Goal: Information Seeking & Learning: Check status

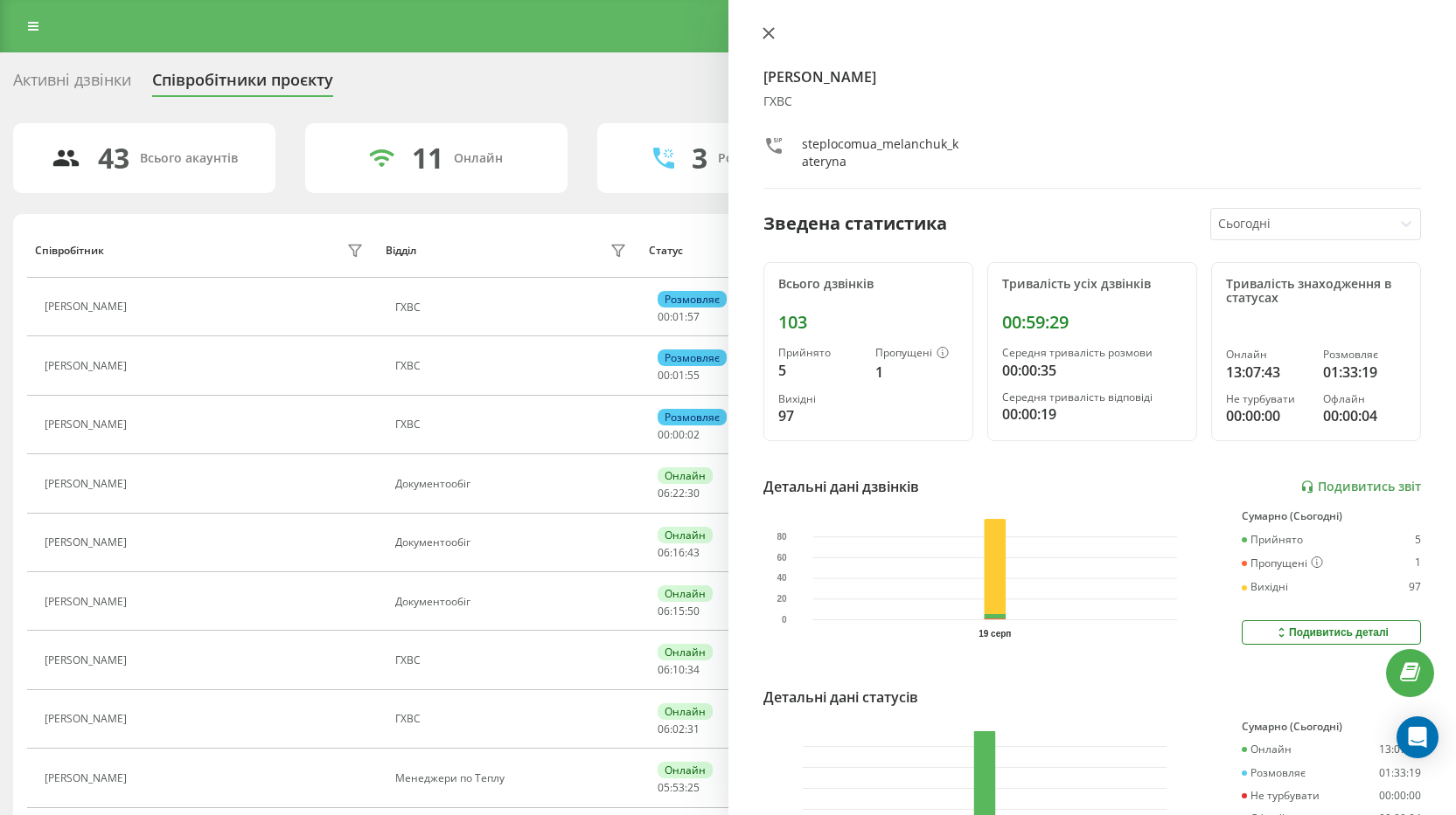
click at [771, 35] on icon at bounding box center [768, 33] width 11 height 11
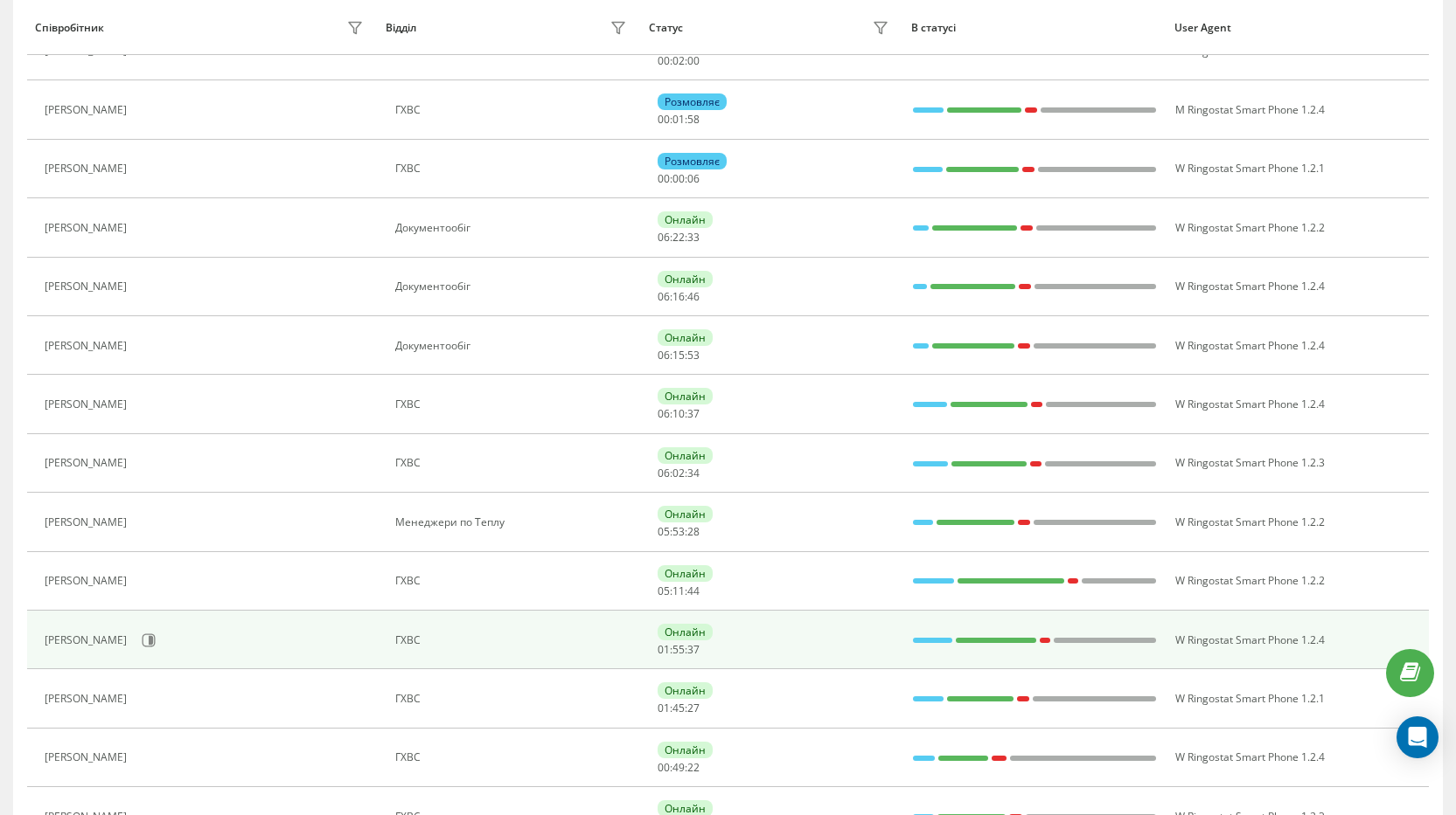
scroll to position [262, 0]
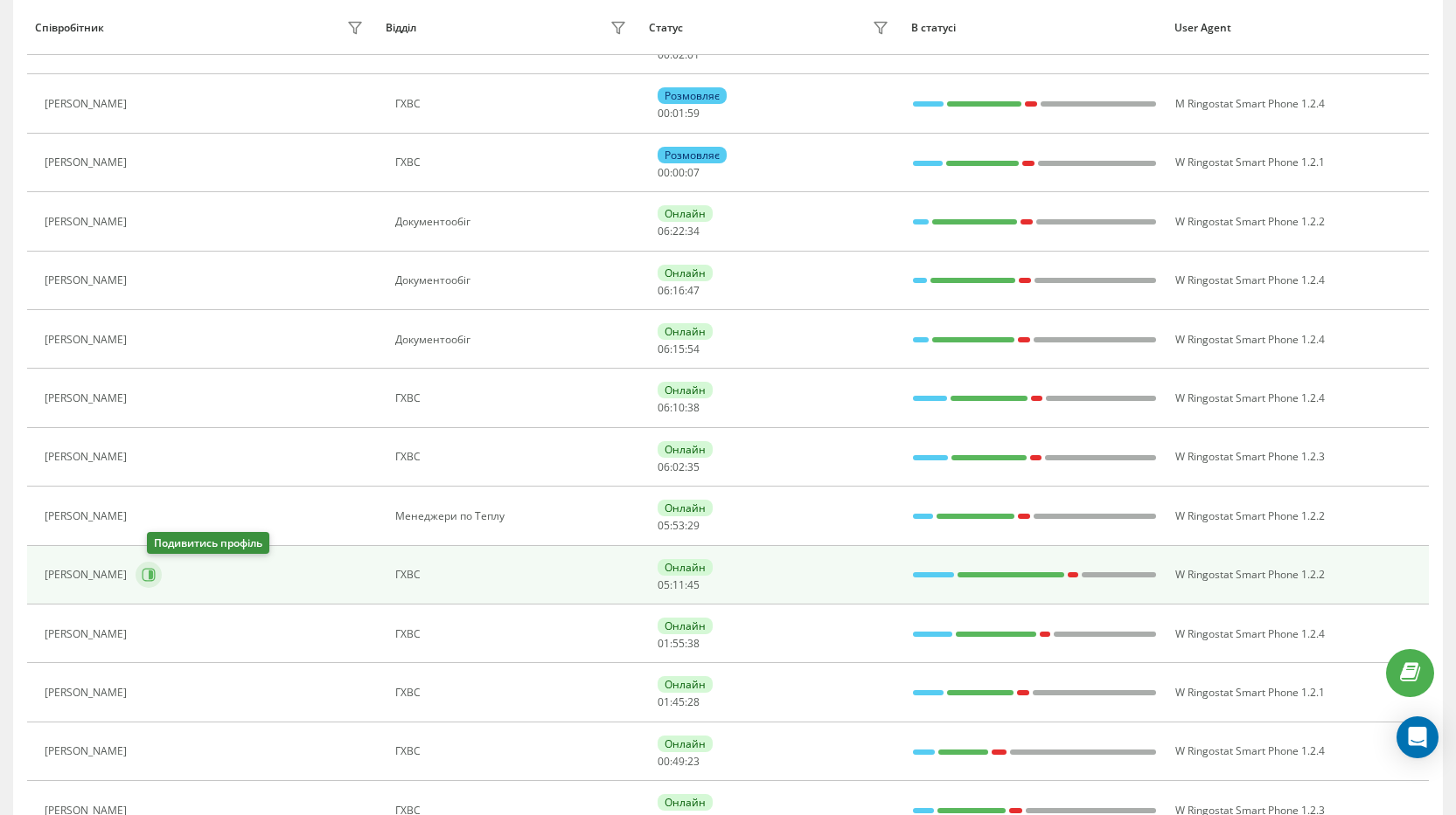
click at [156, 579] on icon at bounding box center [148, 575] width 14 height 14
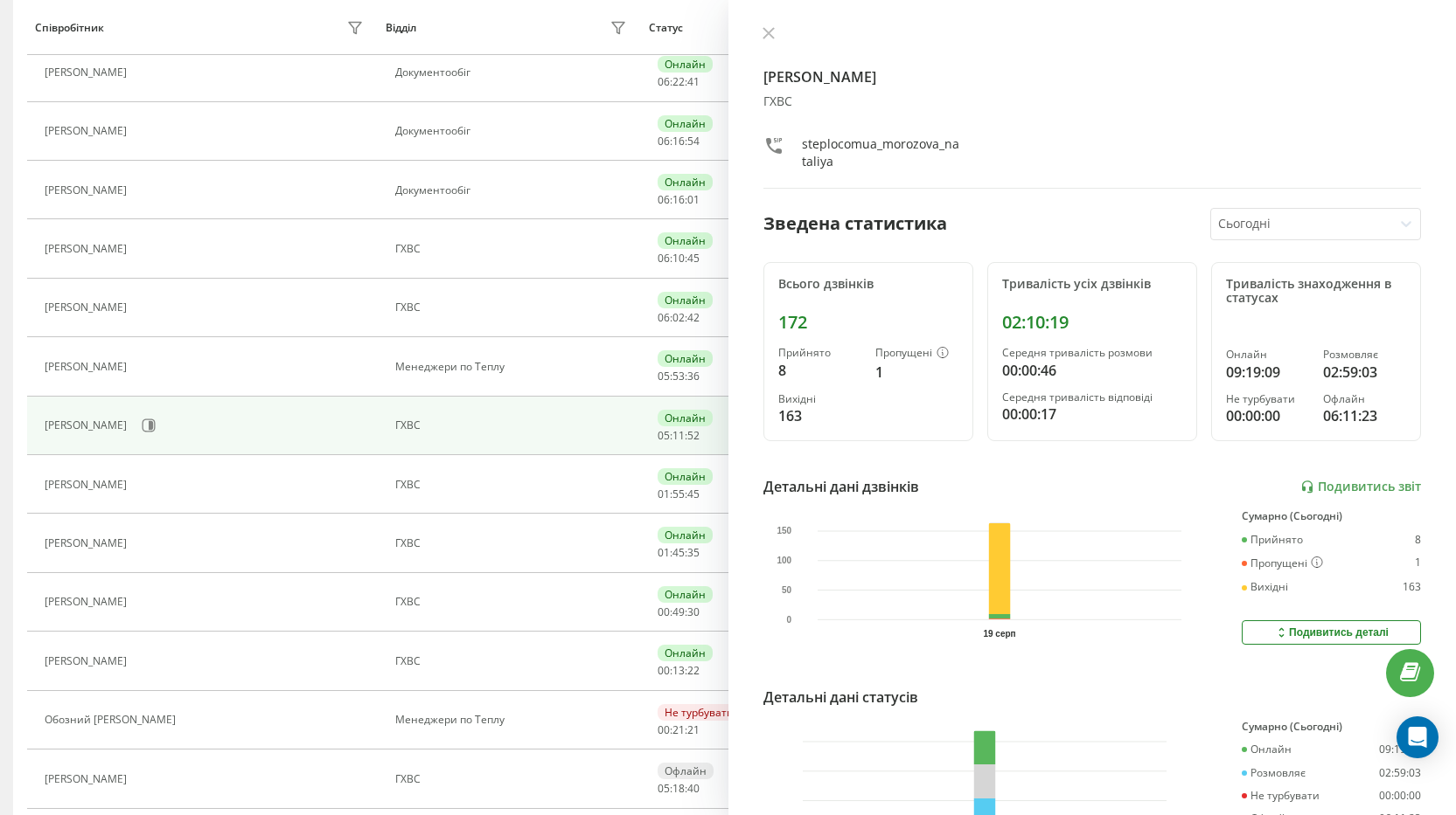
scroll to position [436, 0]
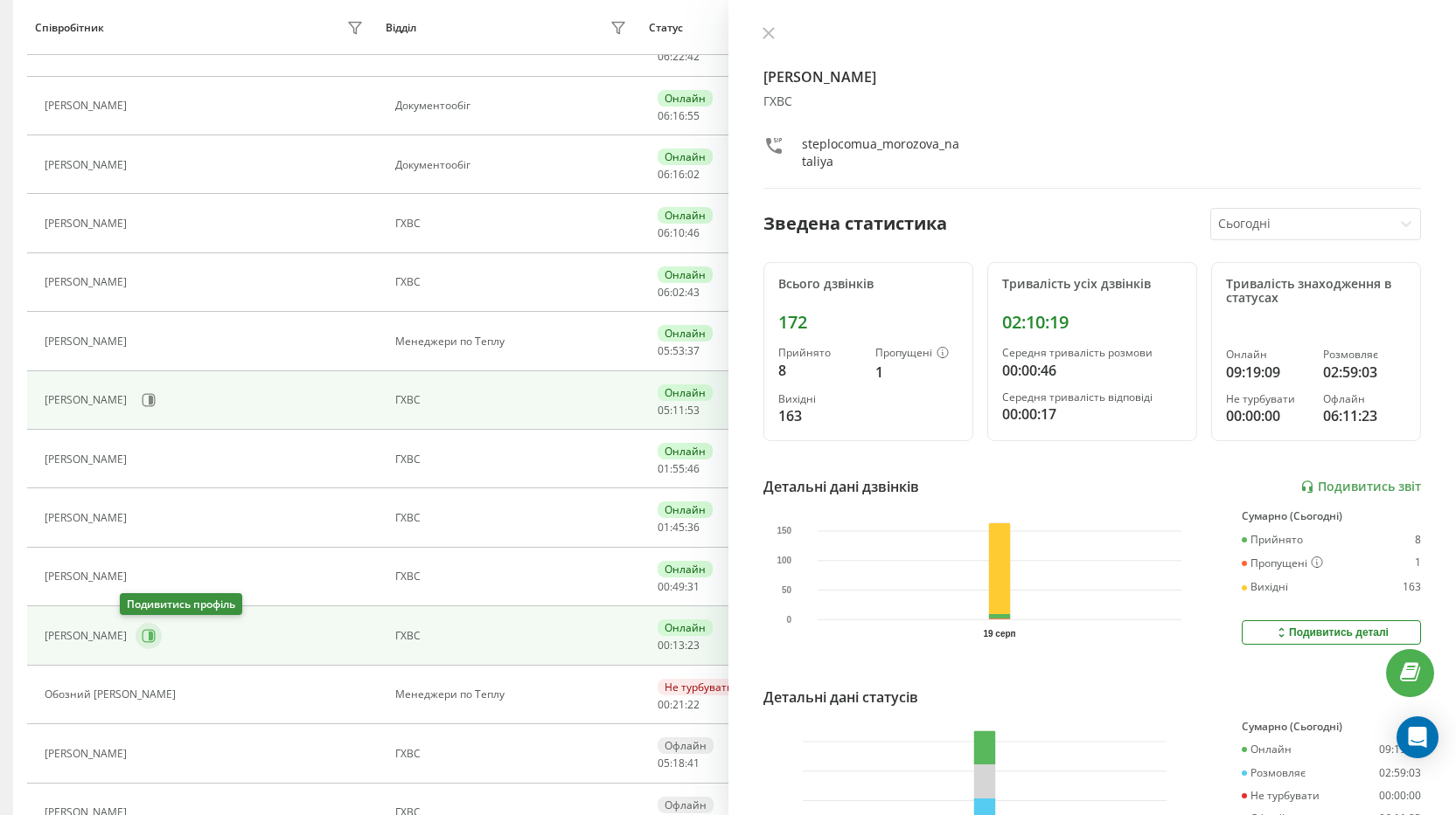
click at [141, 634] on icon at bounding box center [148, 636] width 14 height 14
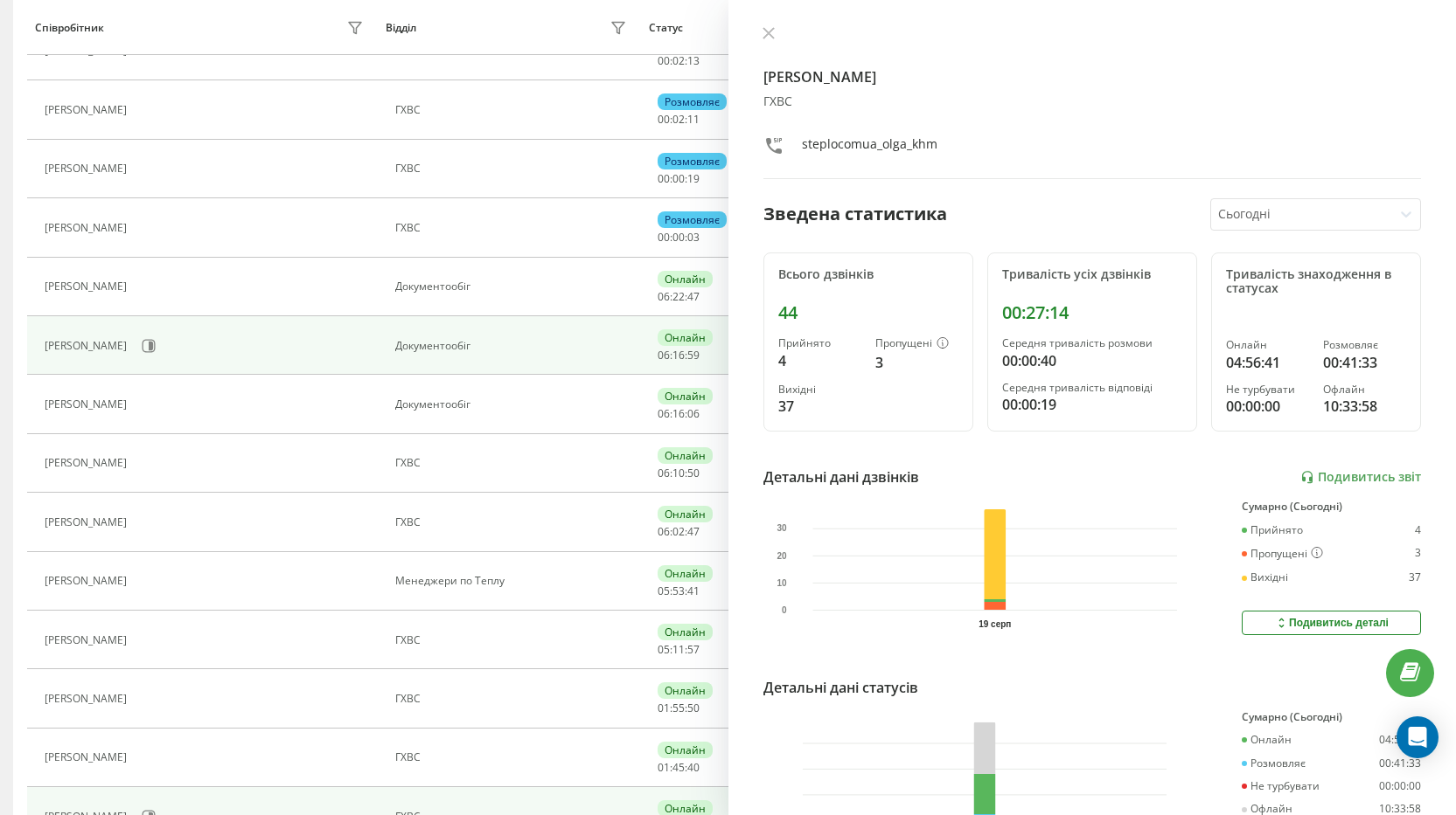
scroll to position [518, 0]
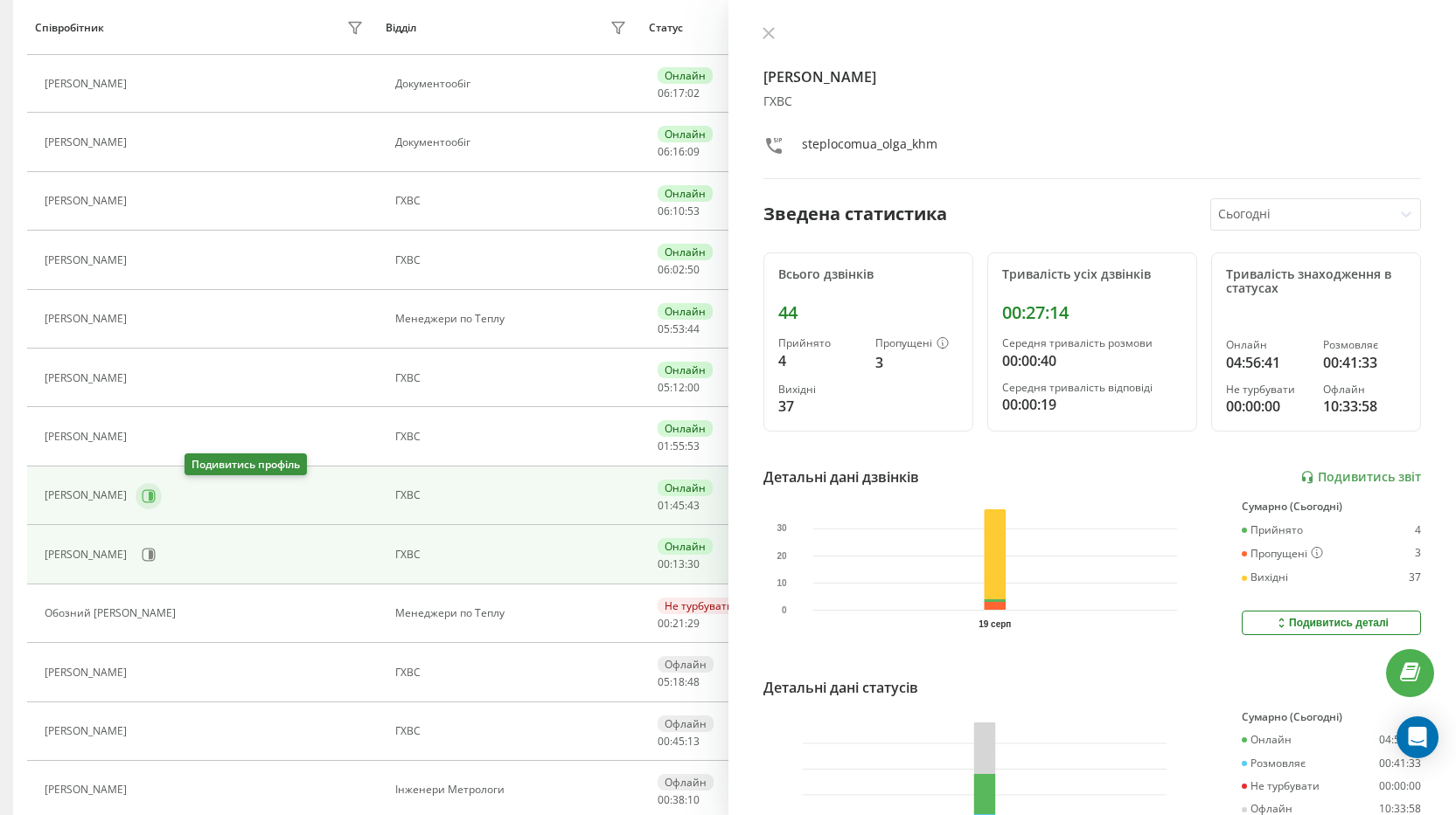
click at [162, 487] on button at bounding box center [148, 496] width 26 height 26
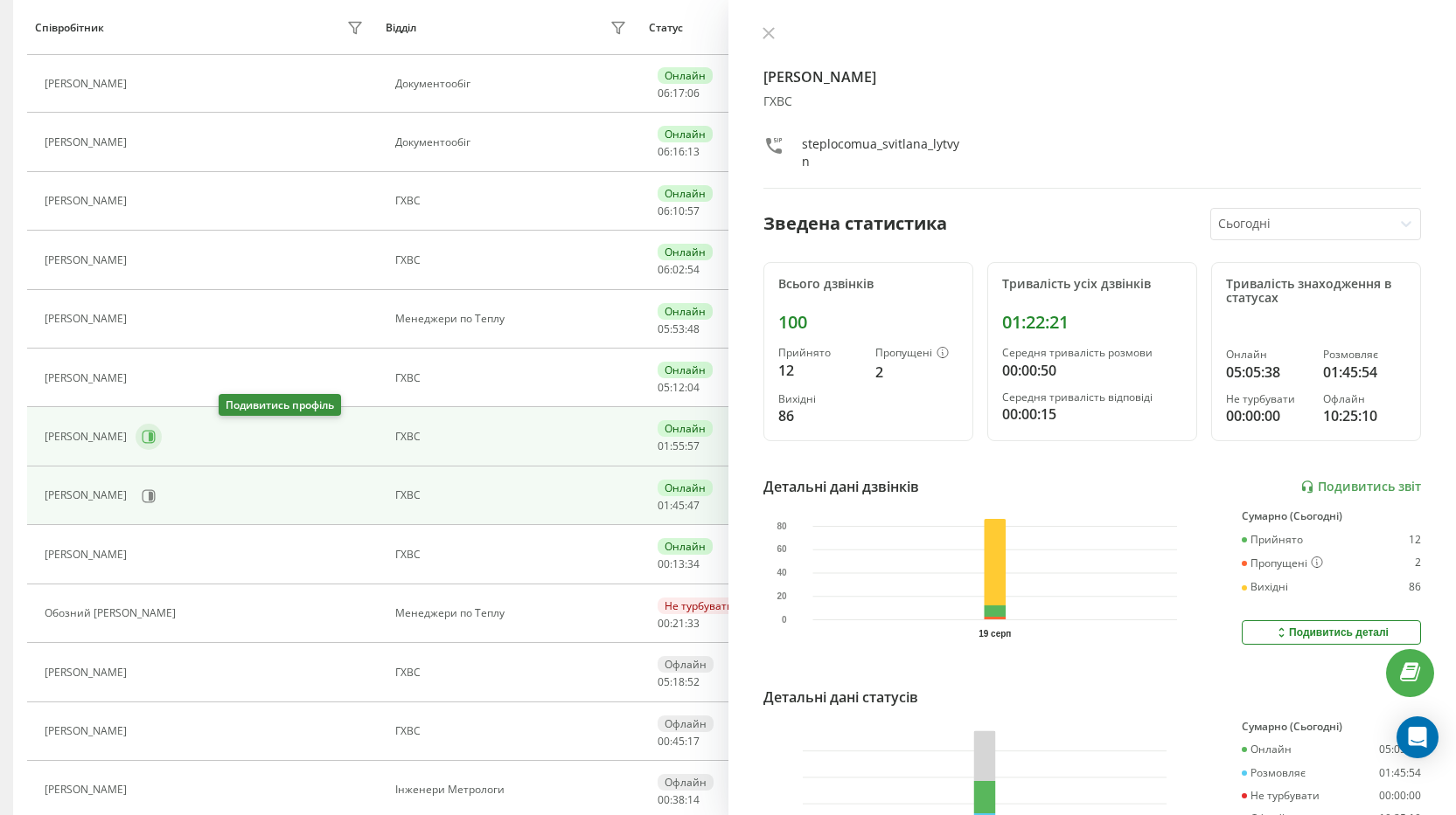
click at [156, 431] on icon at bounding box center [148, 436] width 14 height 14
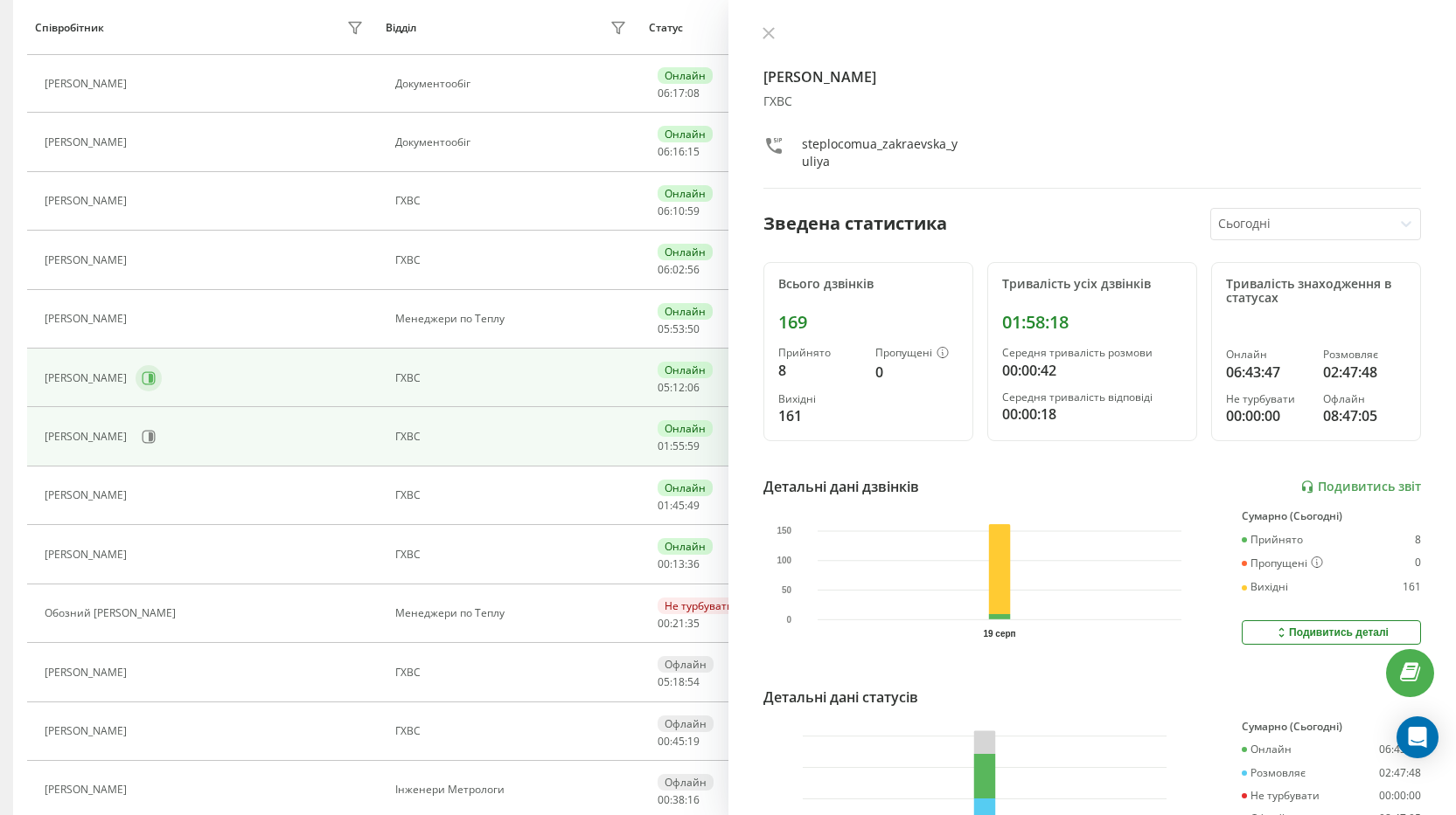
click at [162, 385] on button at bounding box center [148, 379] width 26 height 26
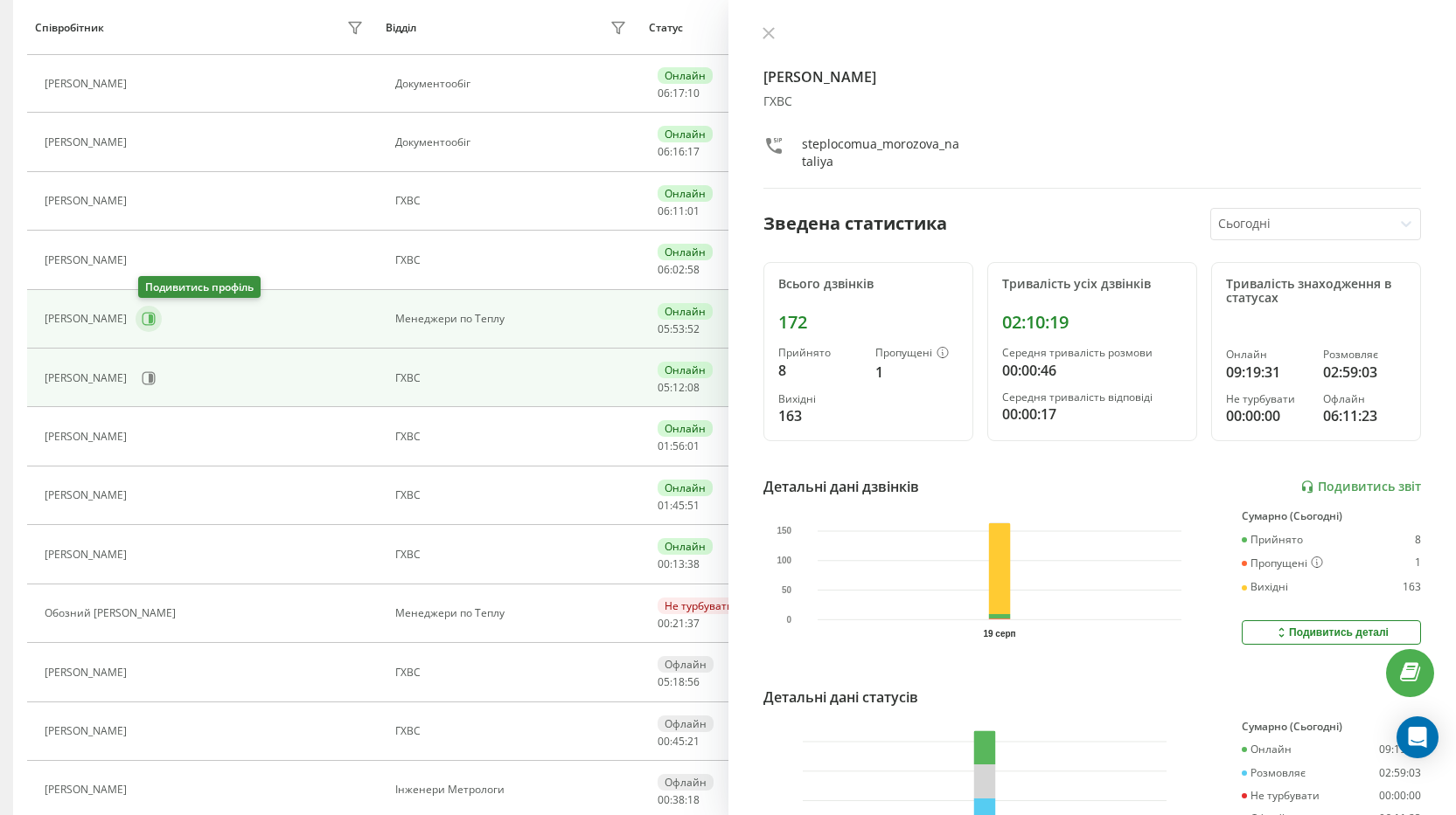
click at [153, 317] on icon at bounding box center [150, 319] width 4 height 9
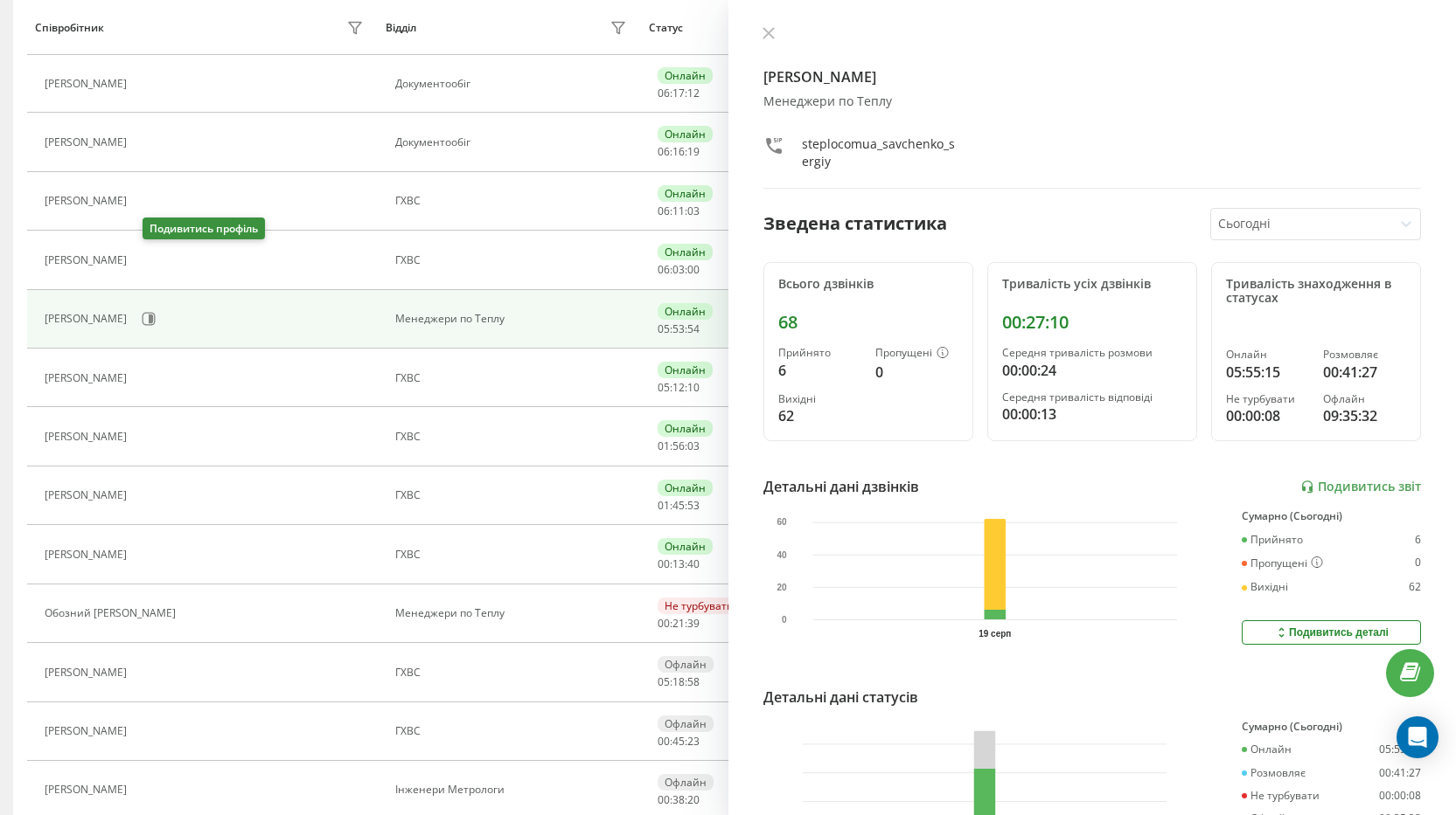
click at [156, 267] on button at bounding box center [146, 263] width 21 height 25
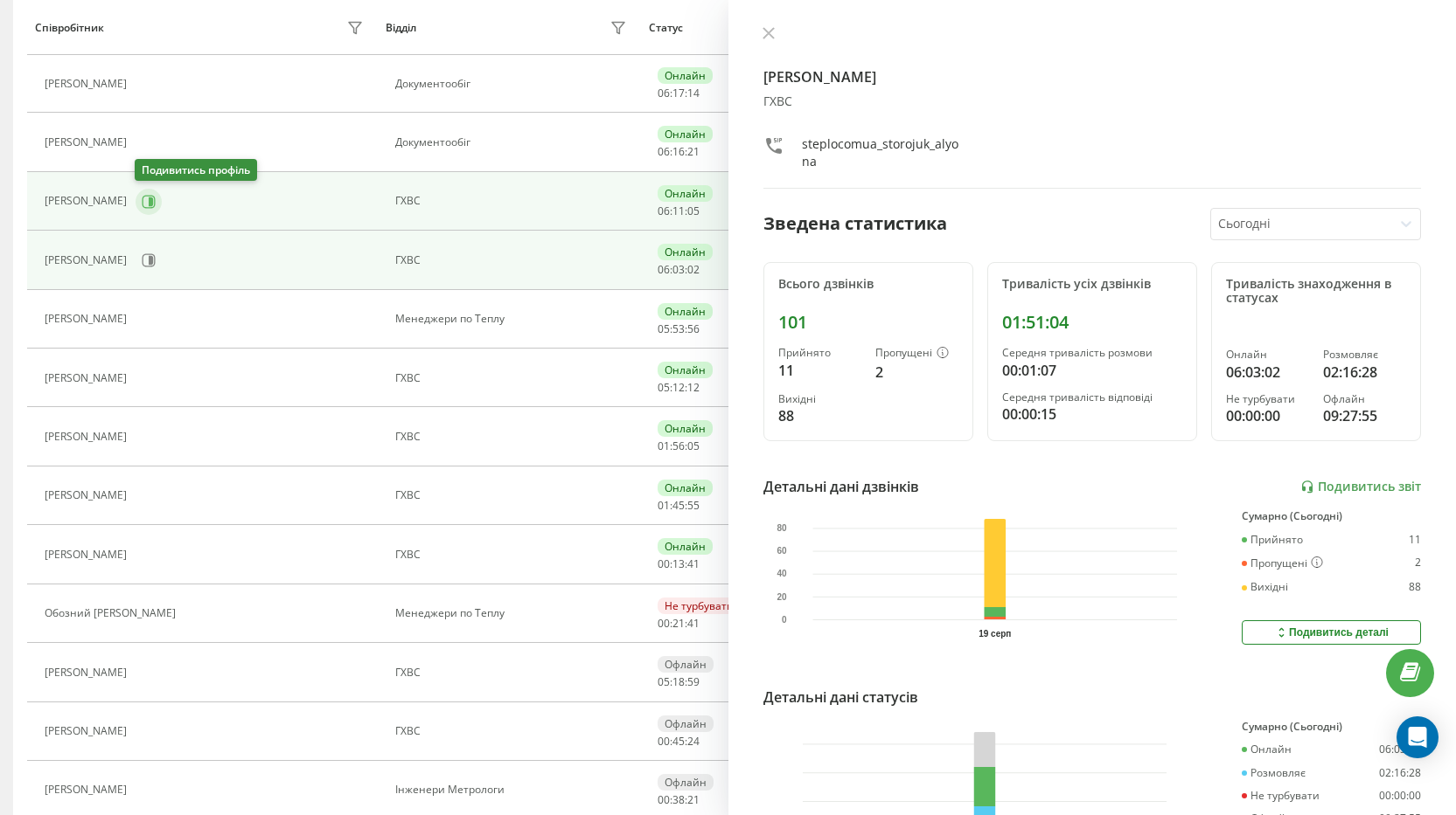
scroll to position [47, 0]
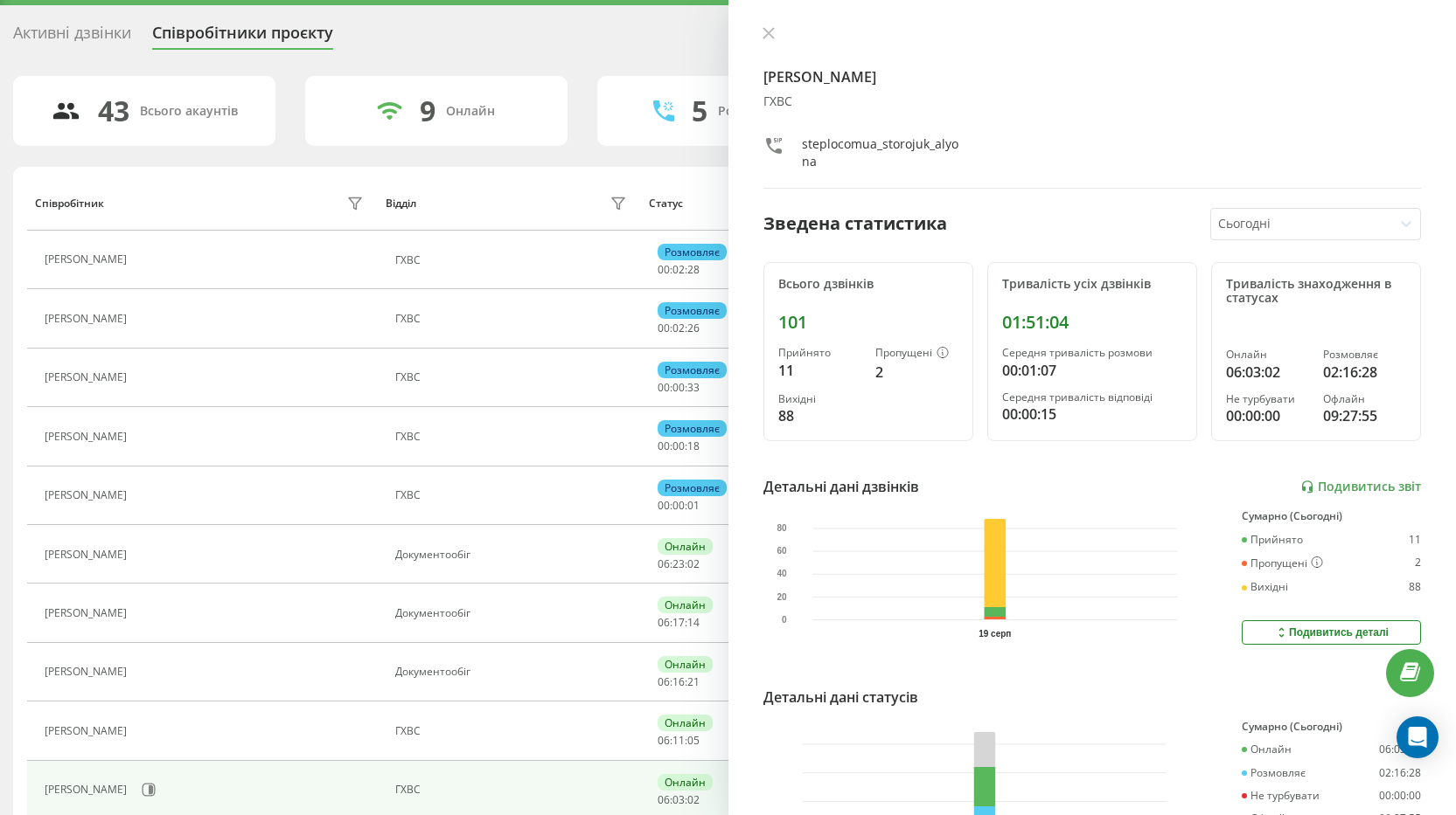
click at [144, 197] on div "Співробітник" at bounding box center [202, 204] width 334 height 28
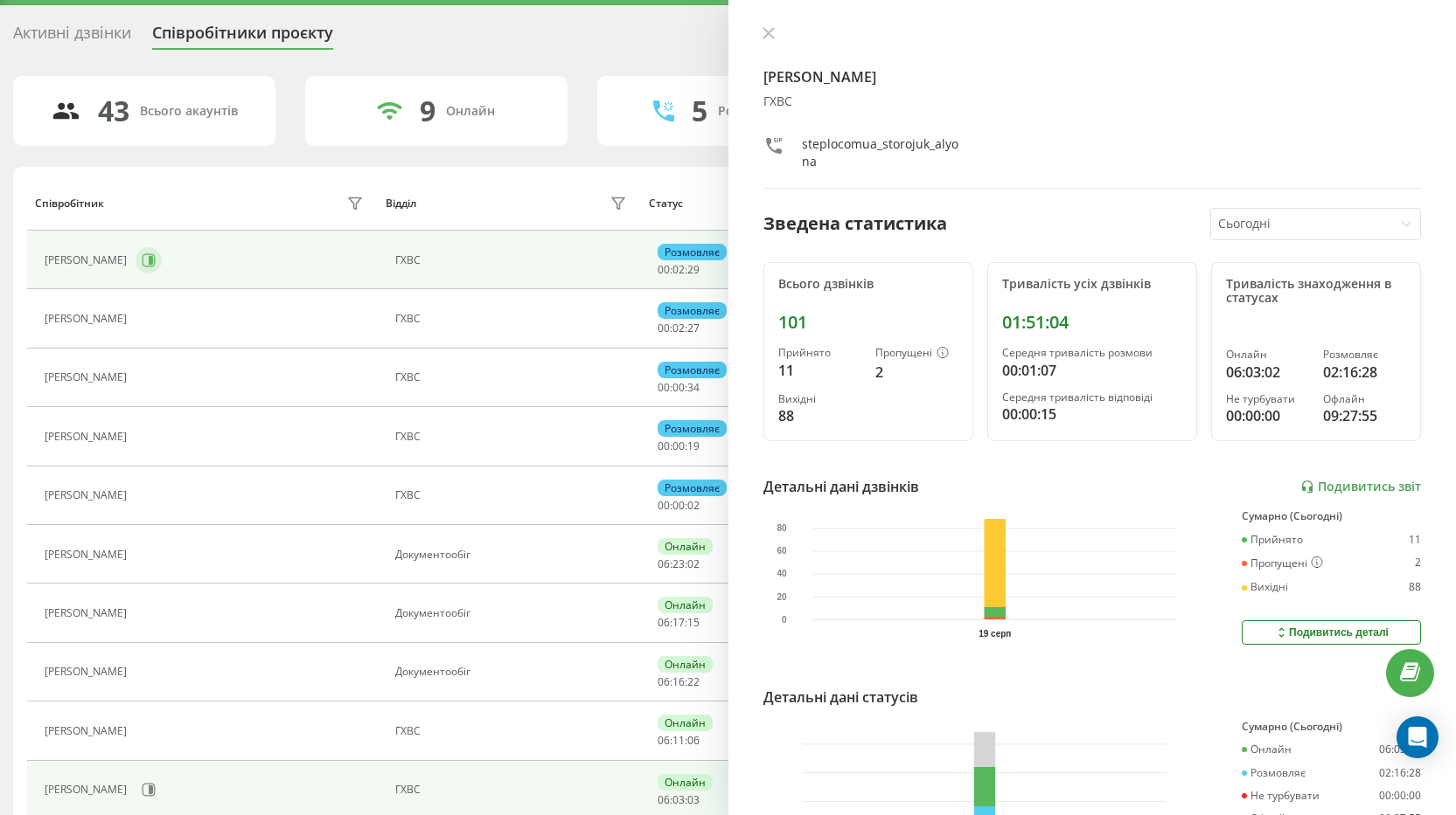
click at [139, 254] on button at bounding box center [148, 261] width 26 height 26
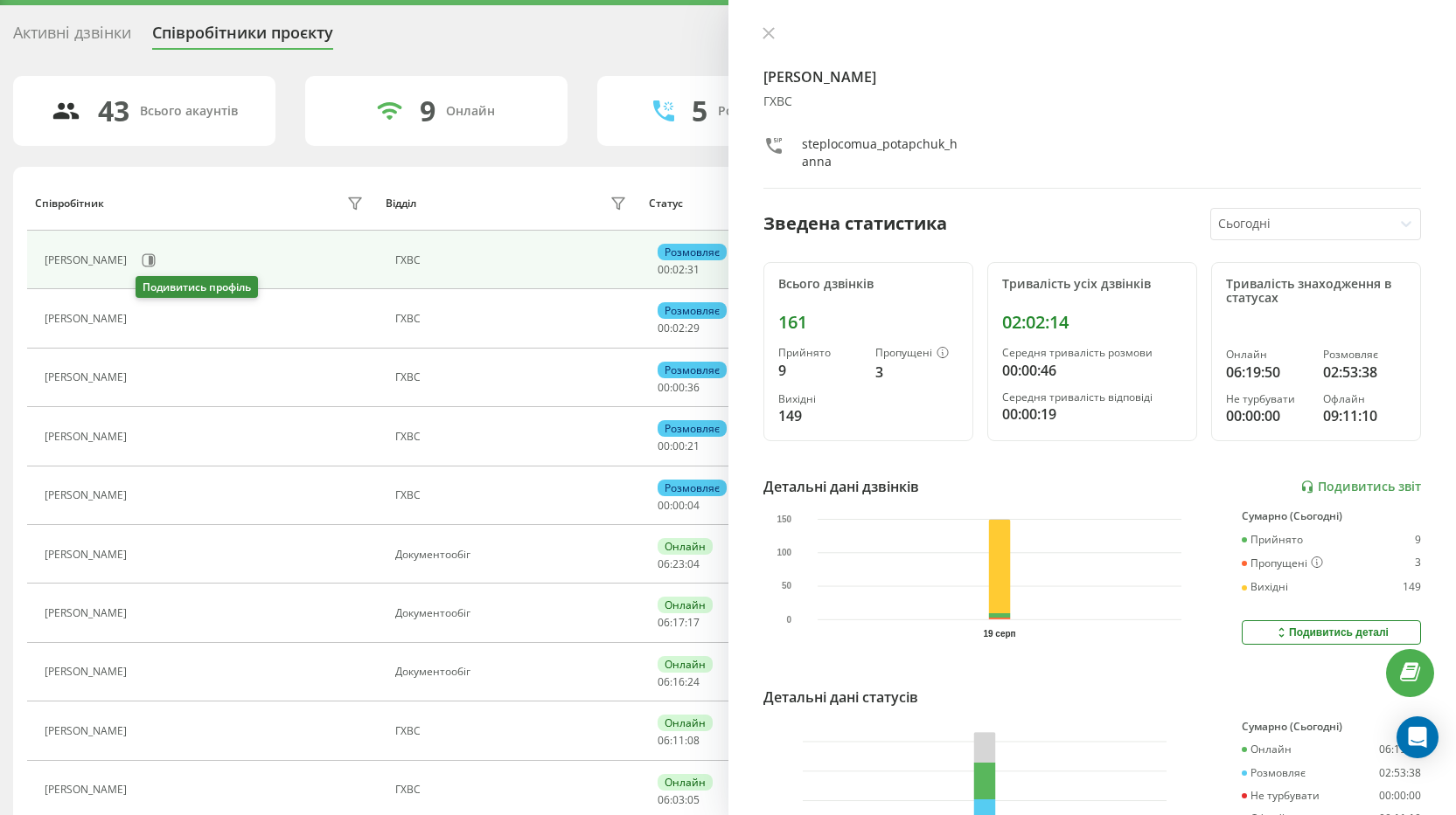
click at [152, 314] on icon at bounding box center [146, 319] width 13 height 13
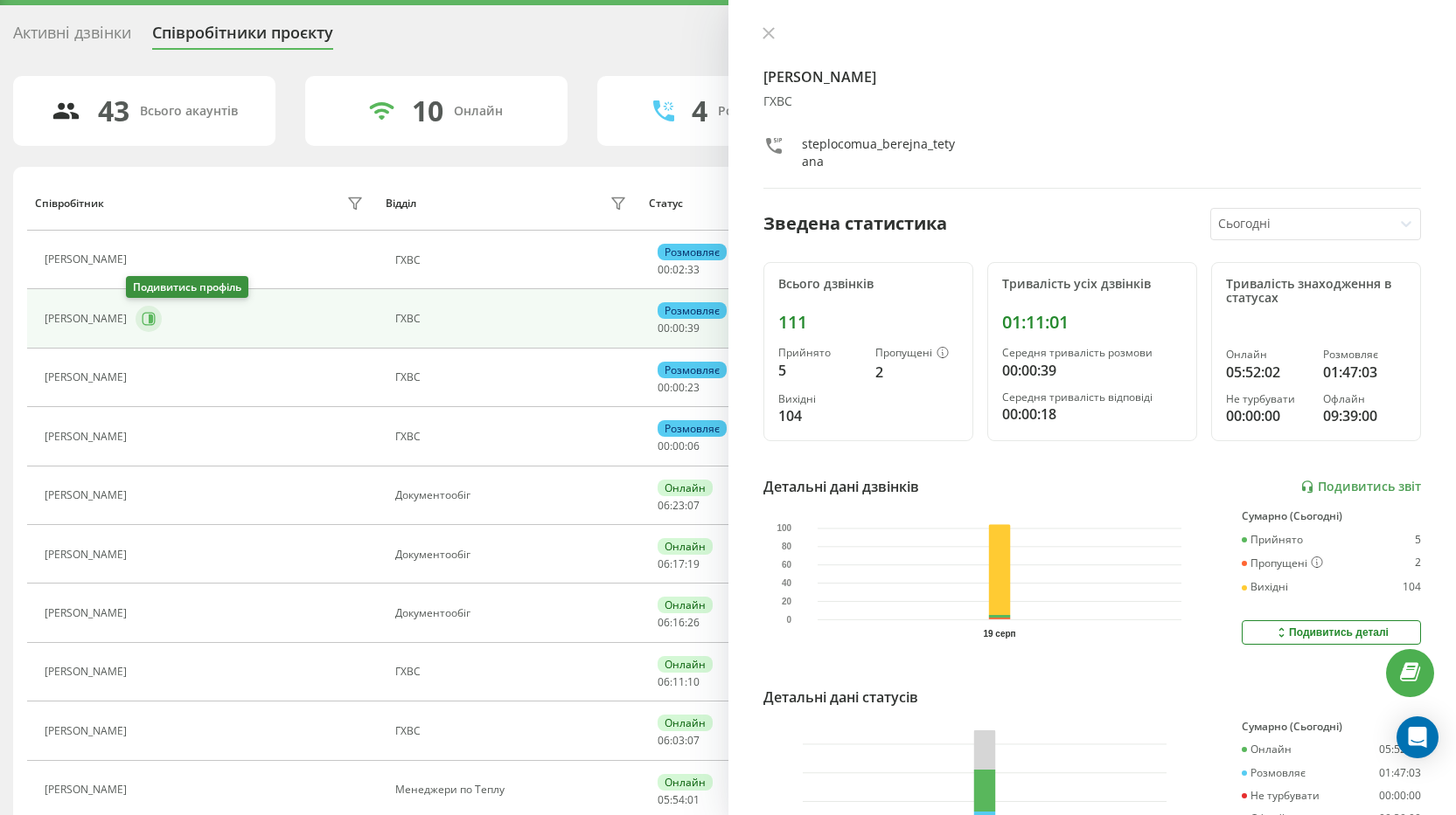
click at [148, 321] on button at bounding box center [148, 319] width 26 height 26
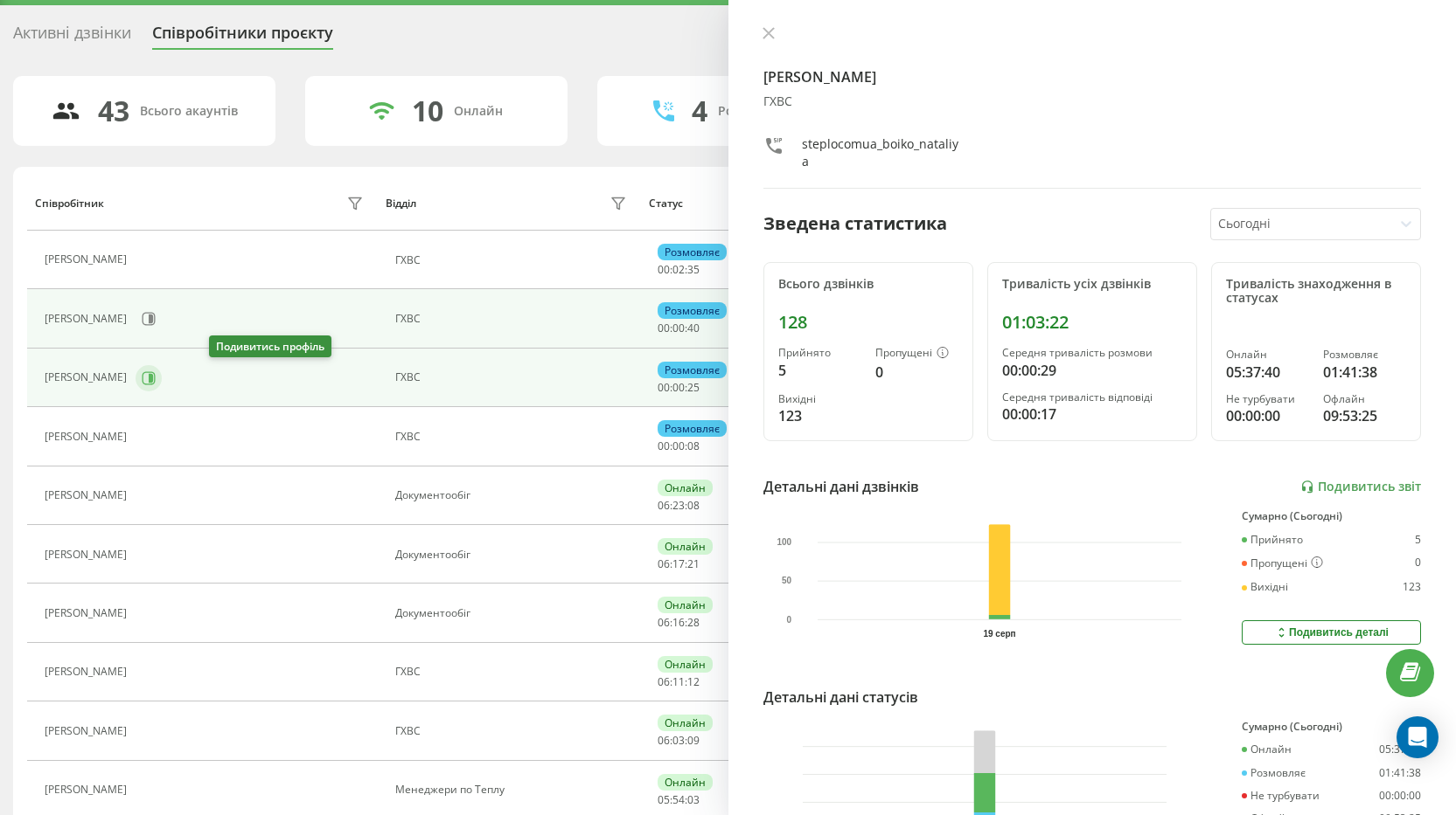
click at [156, 381] on icon at bounding box center [148, 379] width 14 height 14
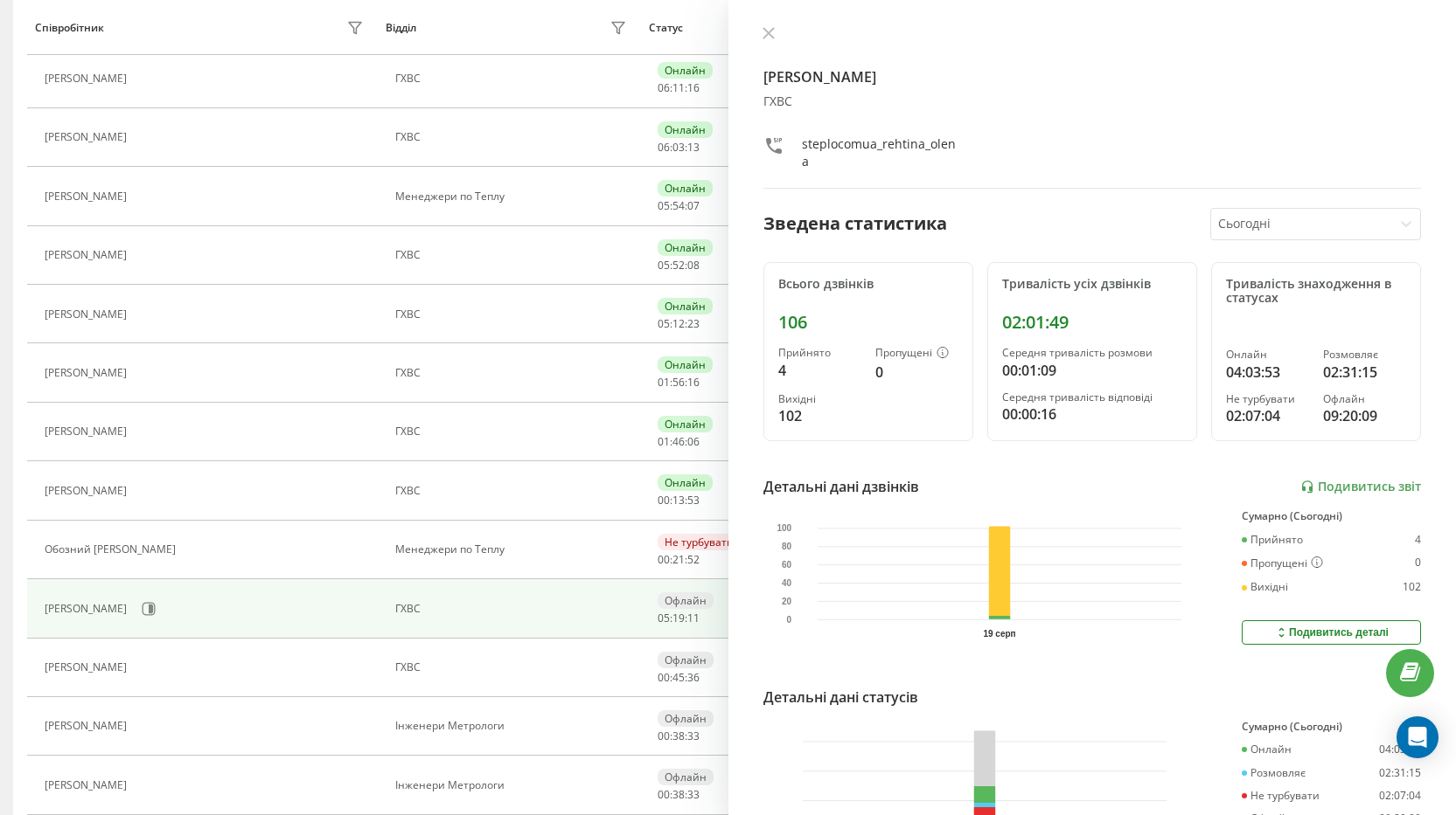
scroll to position [746, 0]
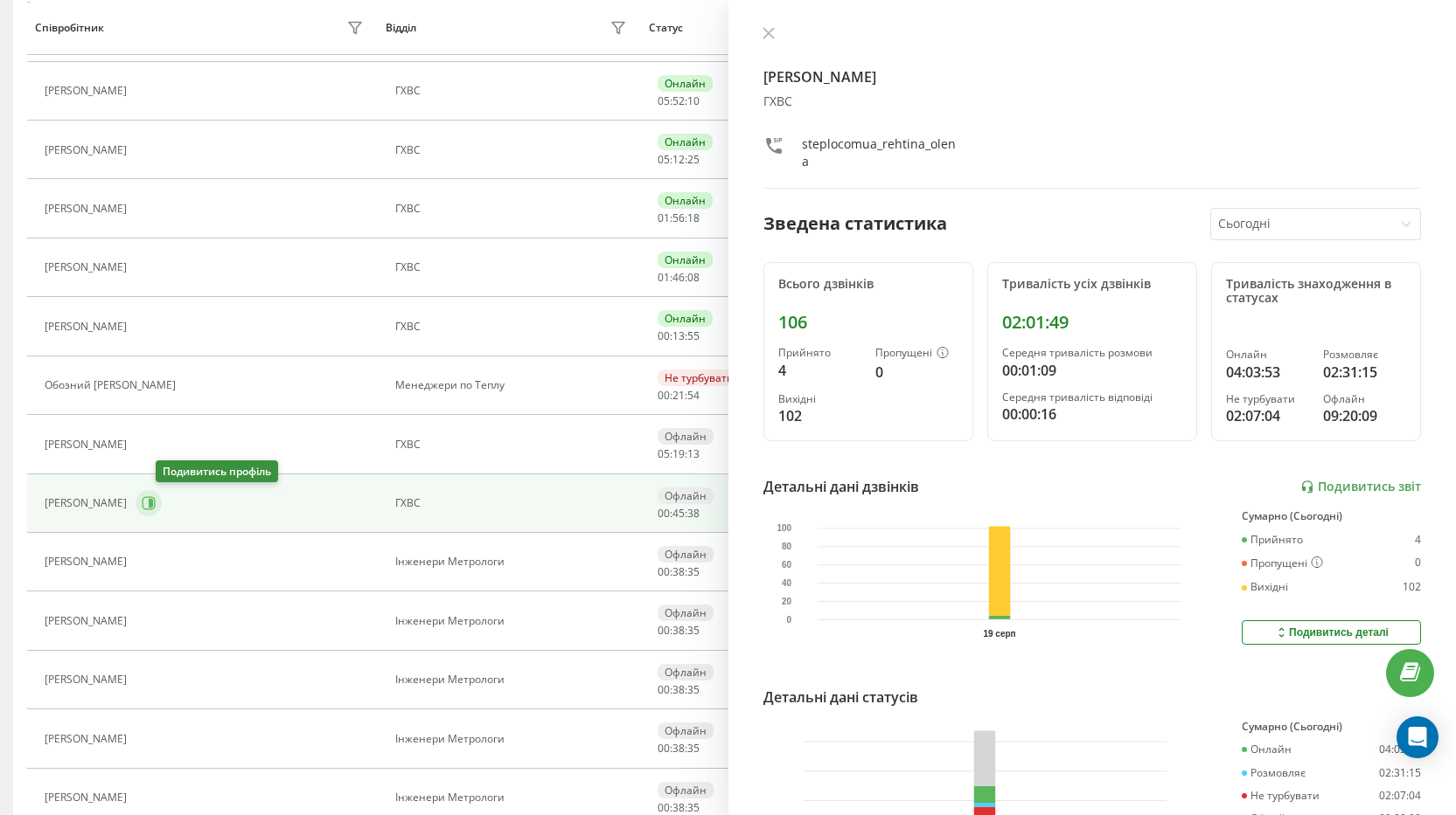
click at [156, 502] on icon at bounding box center [148, 503] width 13 height 13
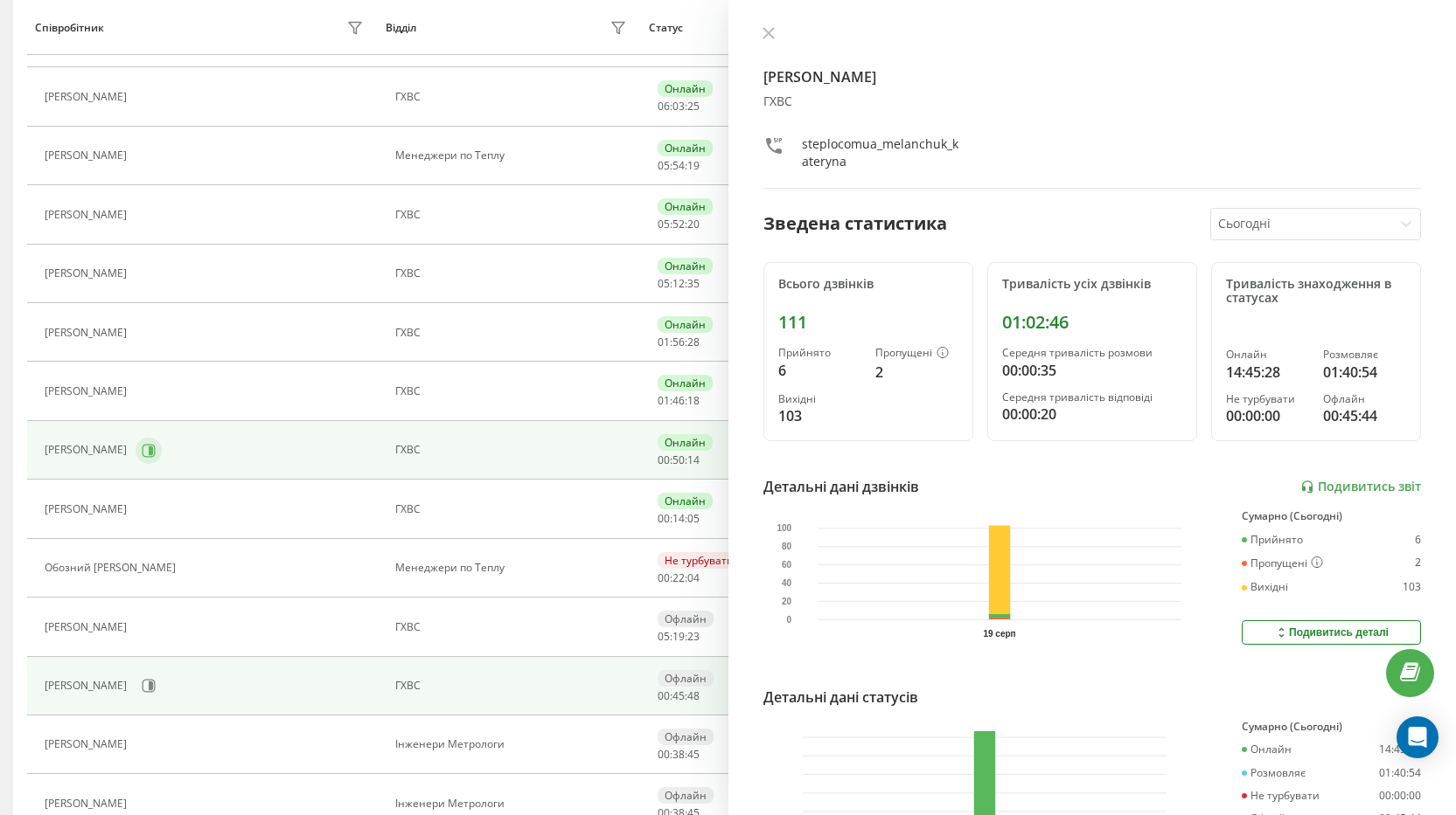
scroll to position [504, 0]
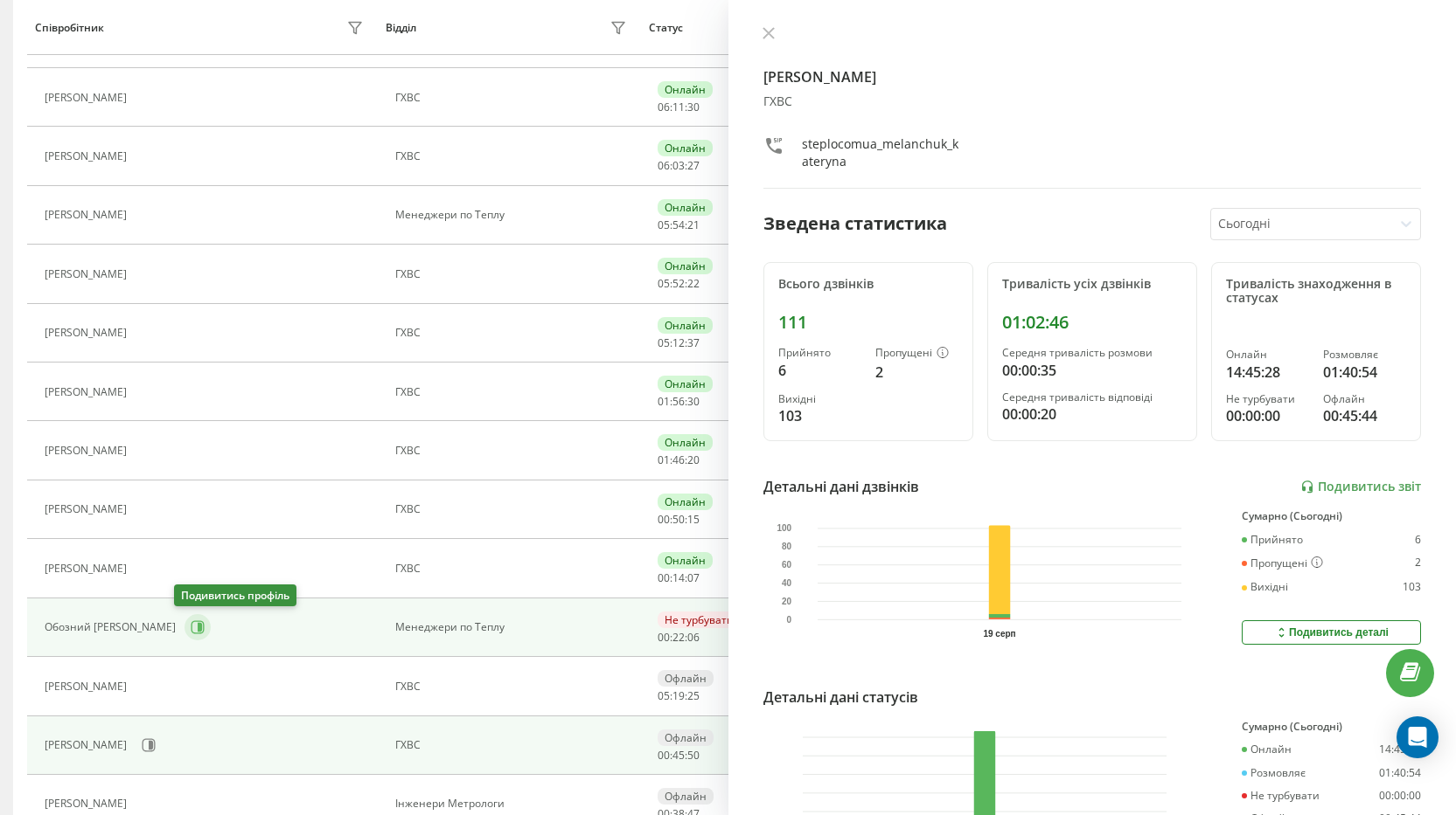
click at [191, 632] on icon at bounding box center [198, 627] width 14 height 14
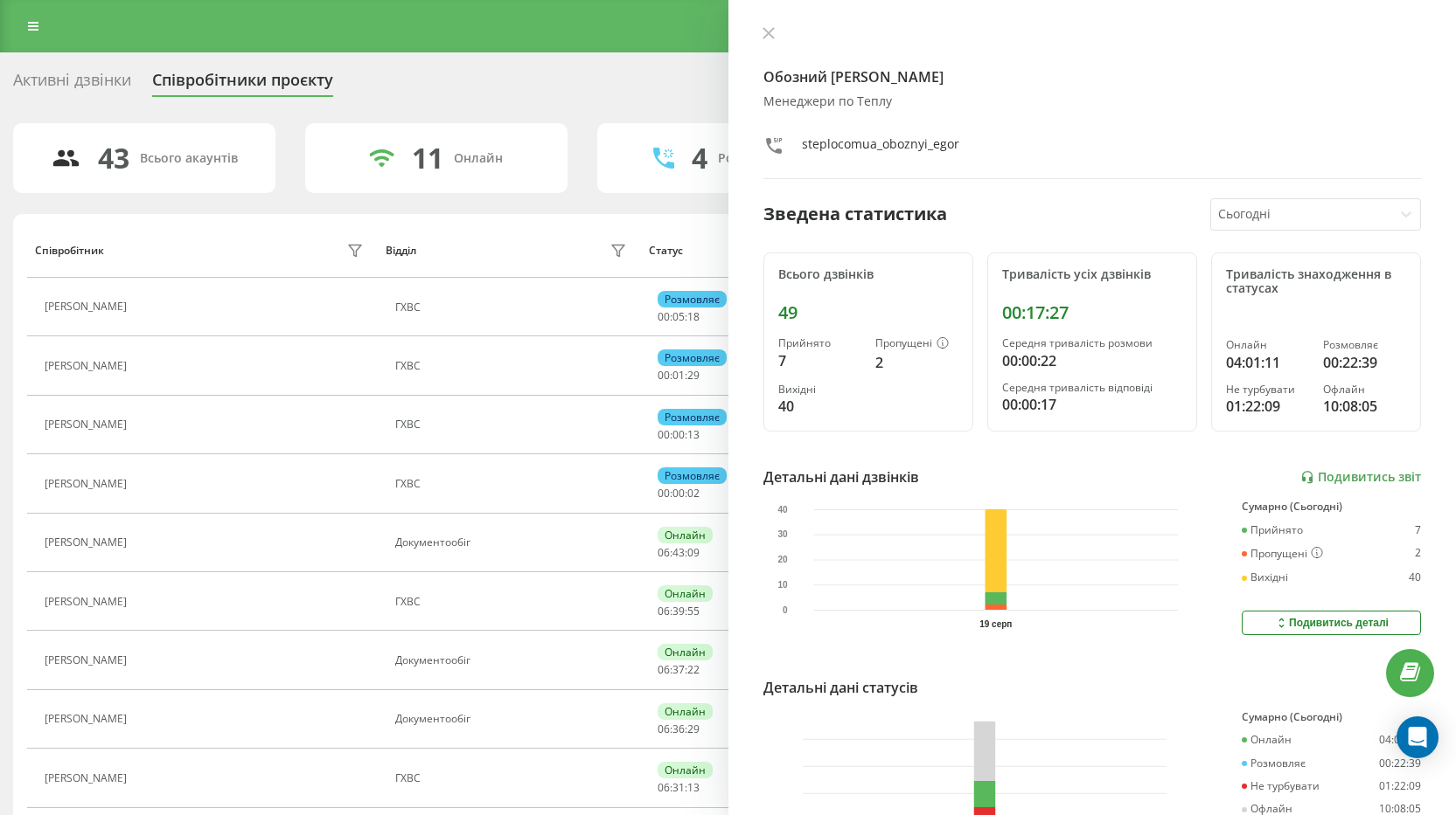
click at [770, 40] on button at bounding box center [769, 34] width 23 height 17
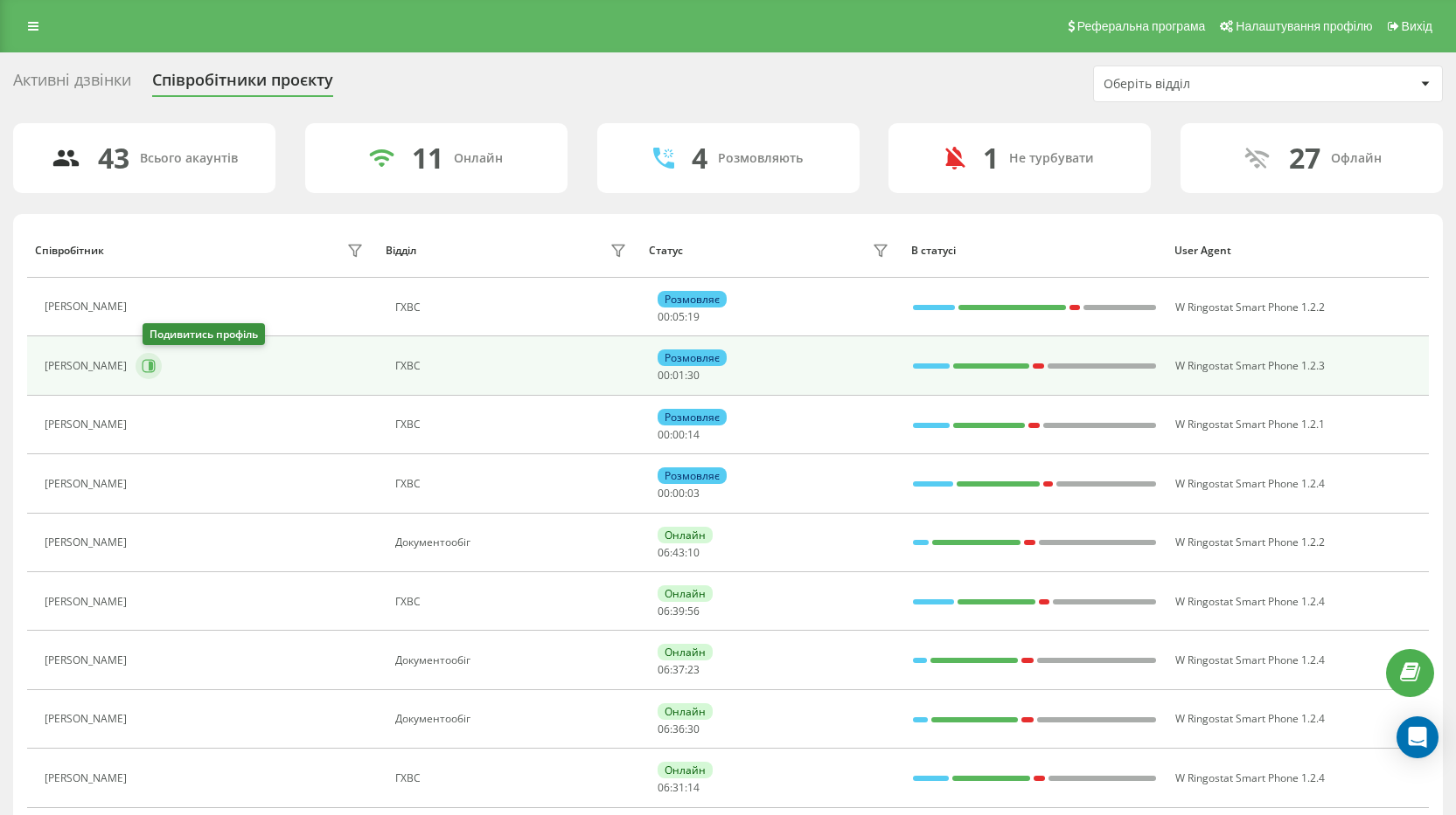
click at [154, 374] on button at bounding box center [148, 366] width 26 height 26
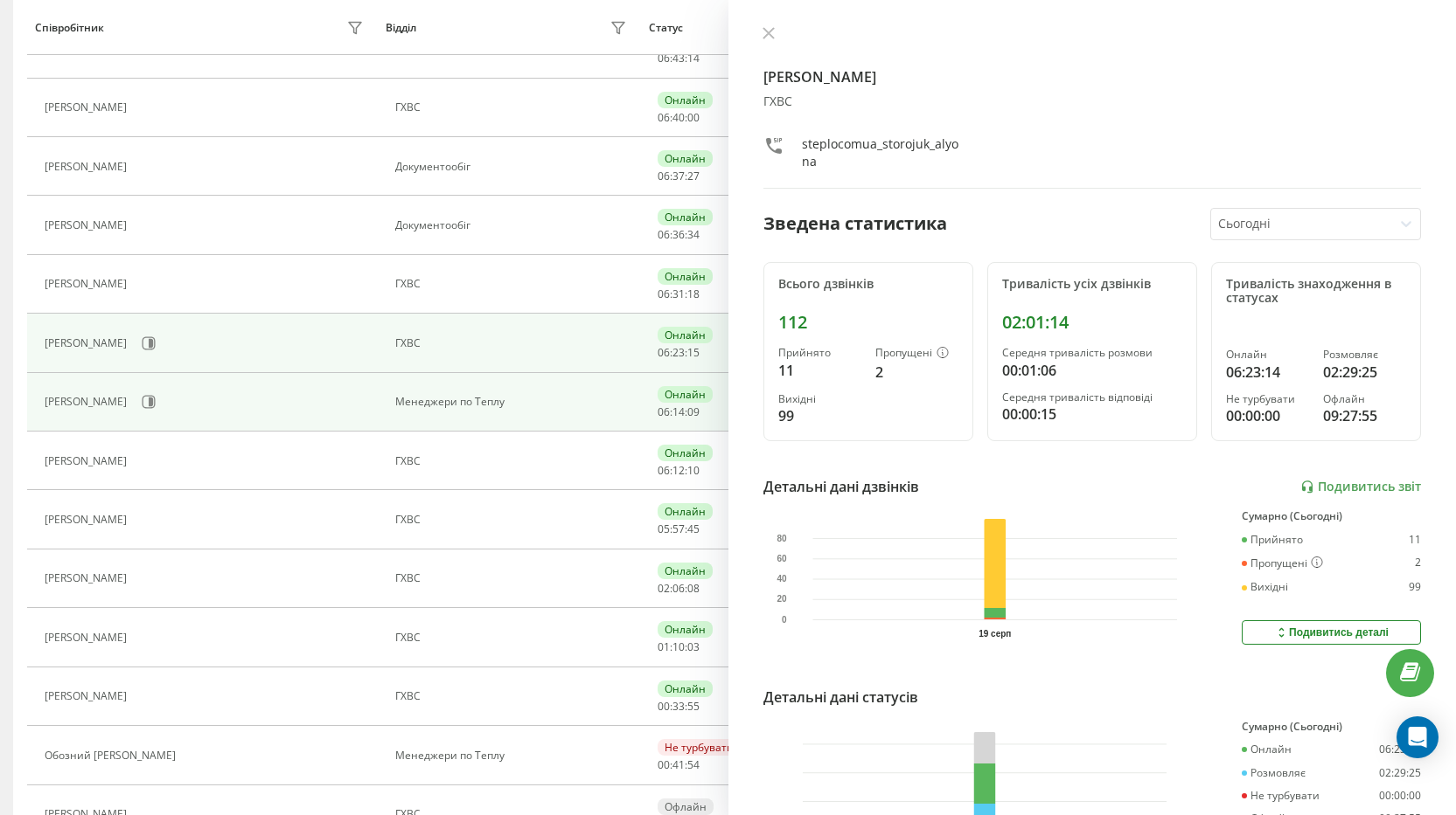
scroll to position [436, 0]
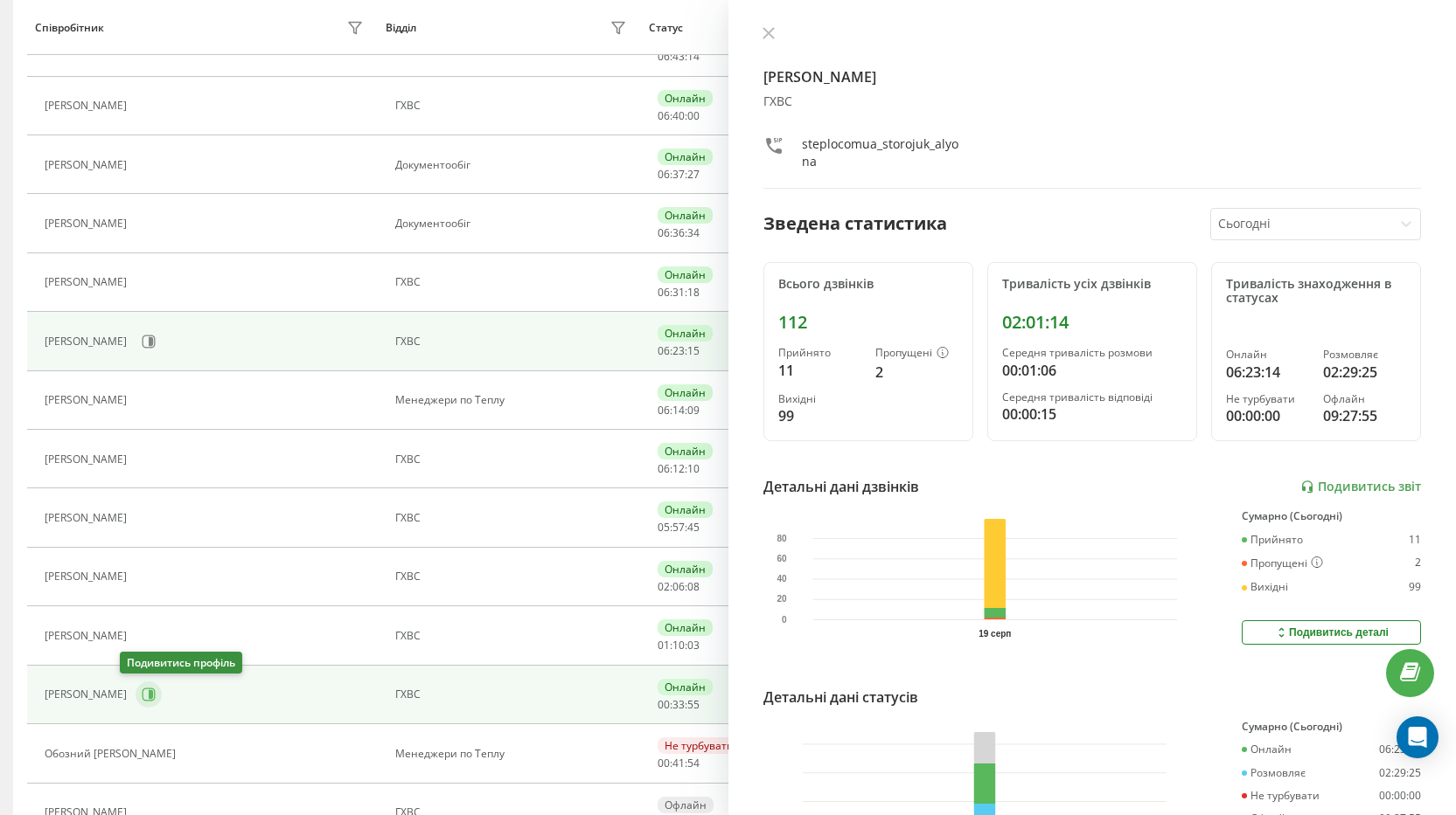
click at [141, 690] on icon at bounding box center [148, 695] width 14 height 14
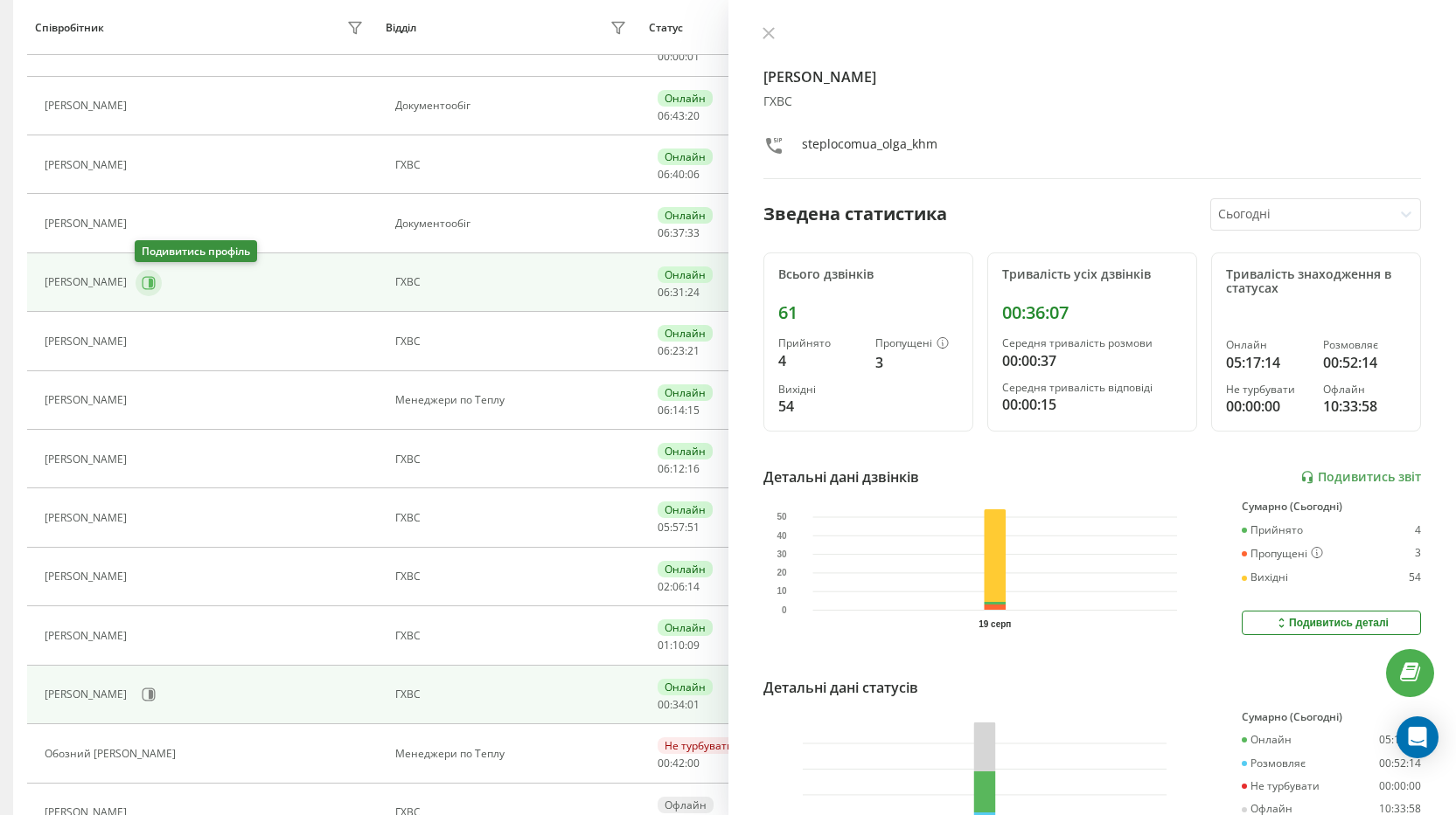
click at [151, 278] on icon at bounding box center [150, 282] width 4 height 9
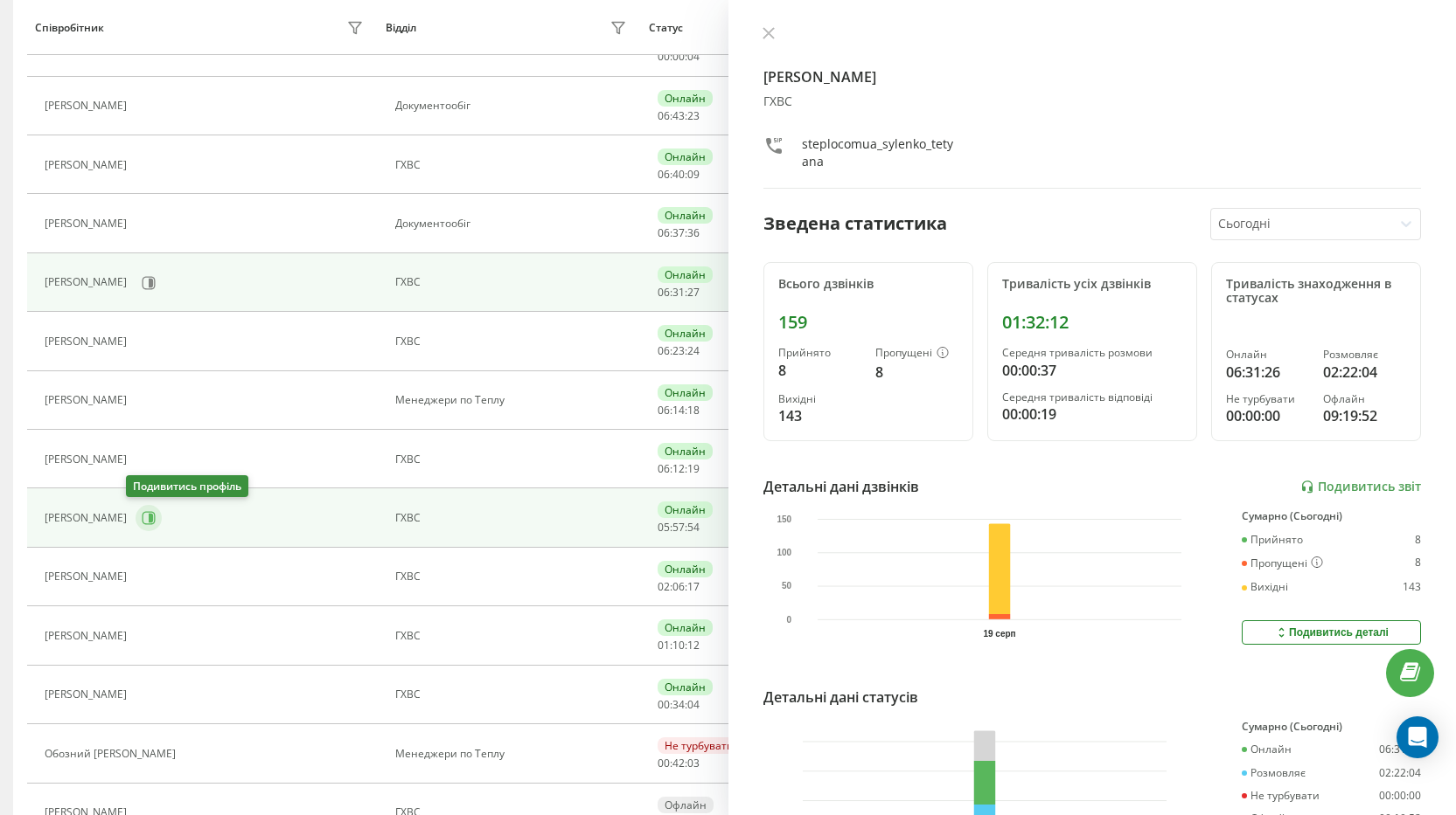
click at [141, 516] on icon at bounding box center [148, 518] width 14 height 14
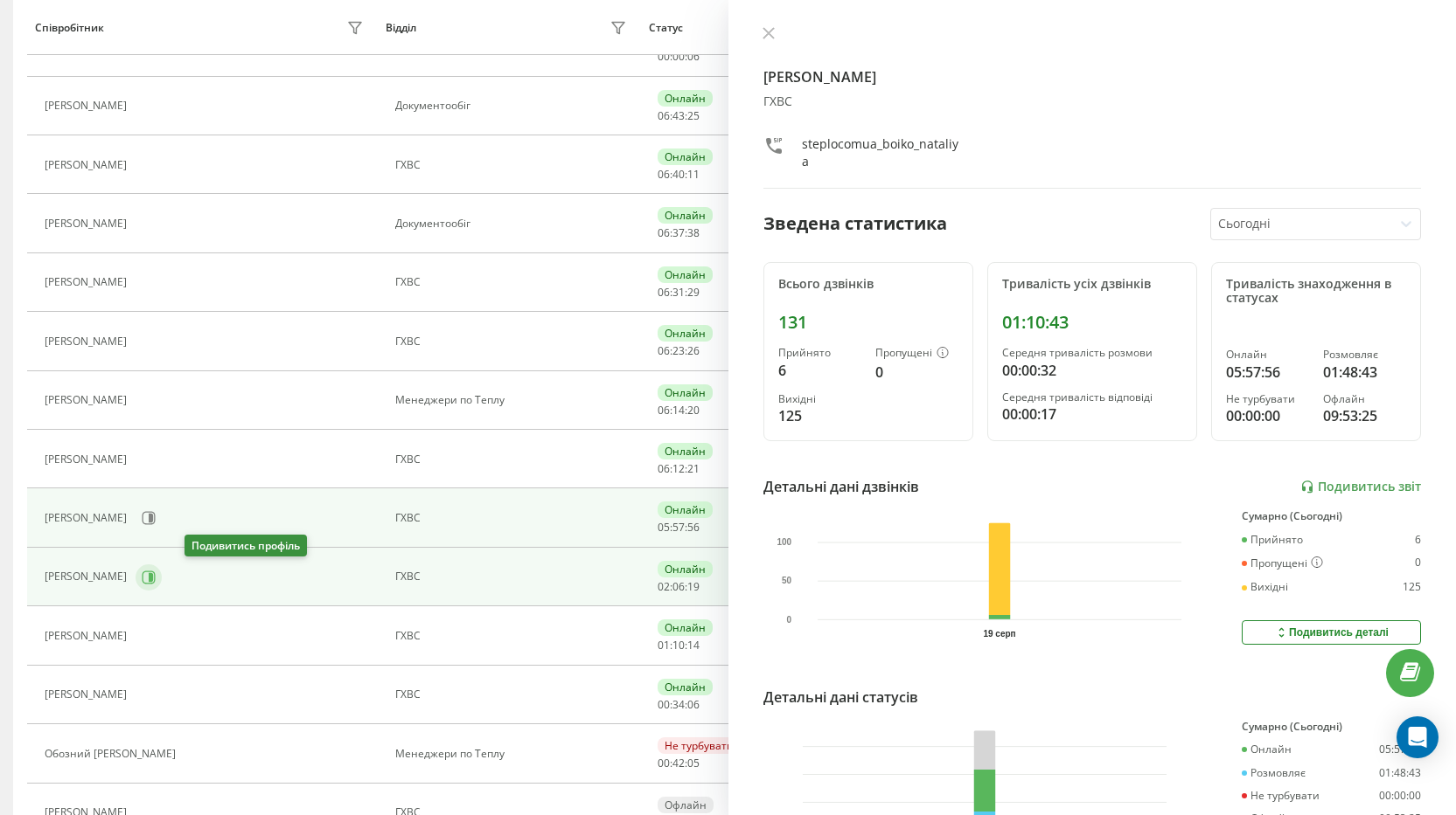
click at [156, 573] on icon at bounding box center [148, 578] width 14 height 14
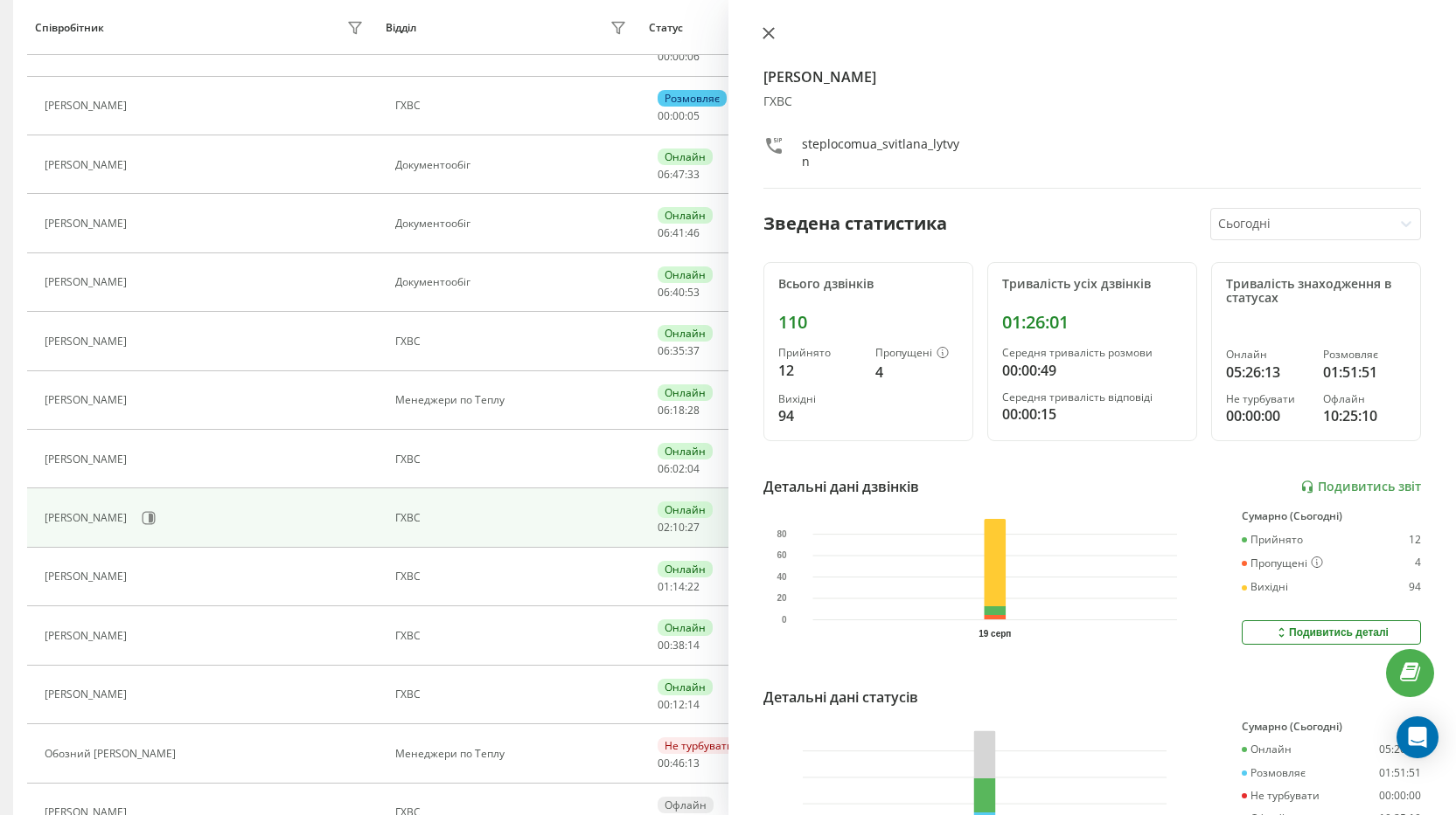
click at [763, 31] on icon at bounding box center [769, 33] width 12 height 12
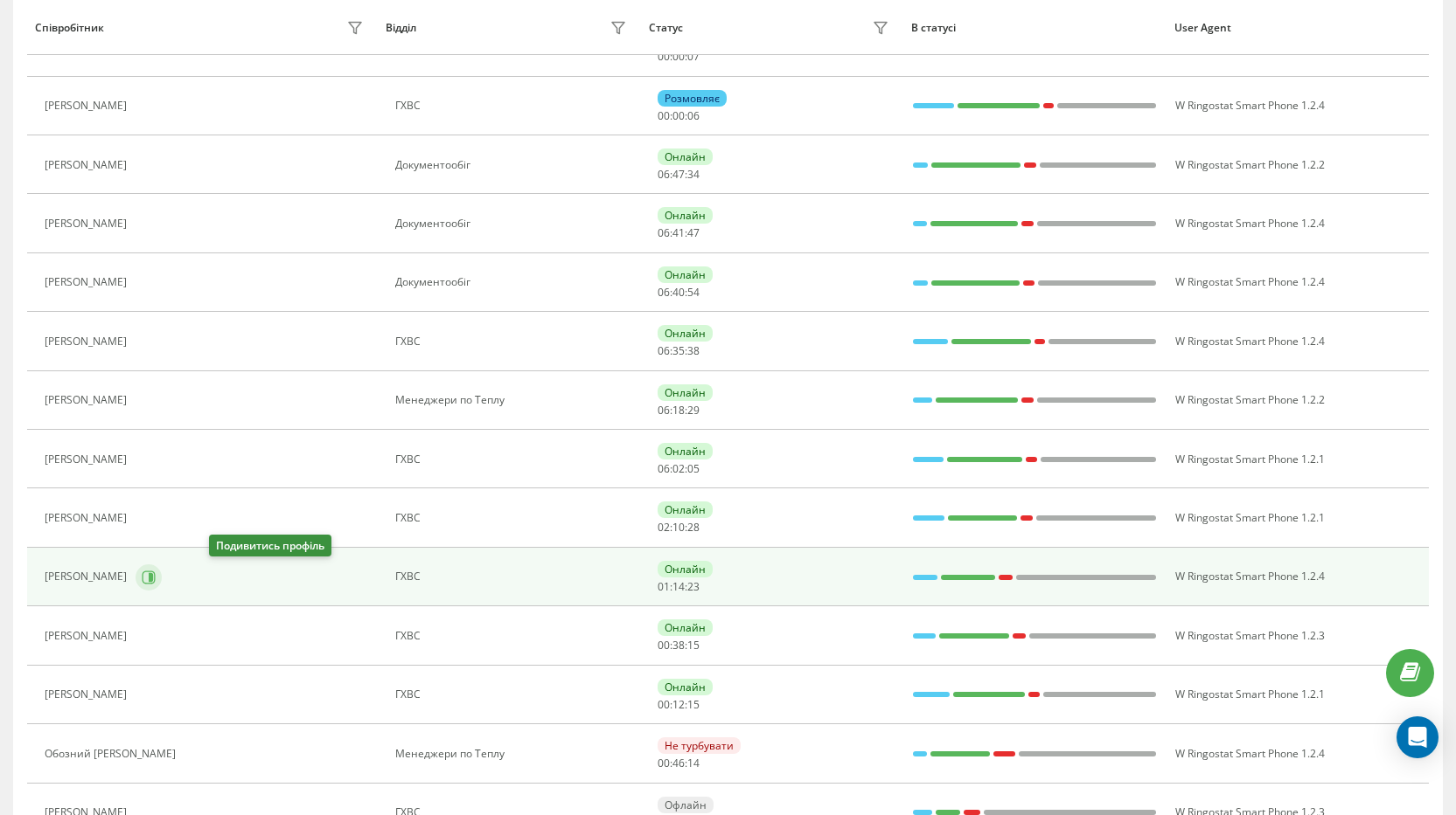
click at [156, 571] on icon at bounding box center [148, 578] width 14 height 14
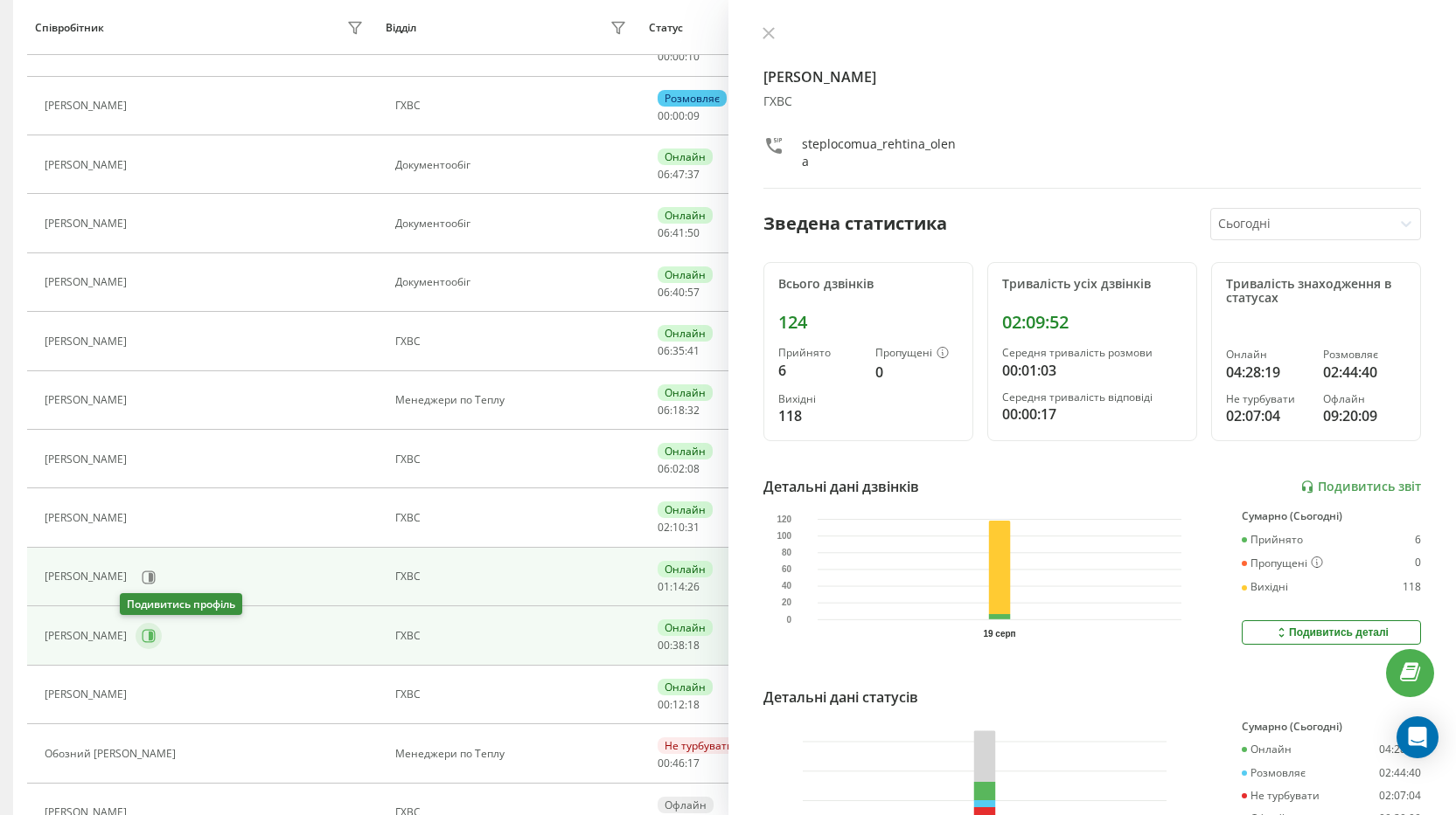
click at [135, 635] on button at bounding box center [148, 636] width 26 height 26
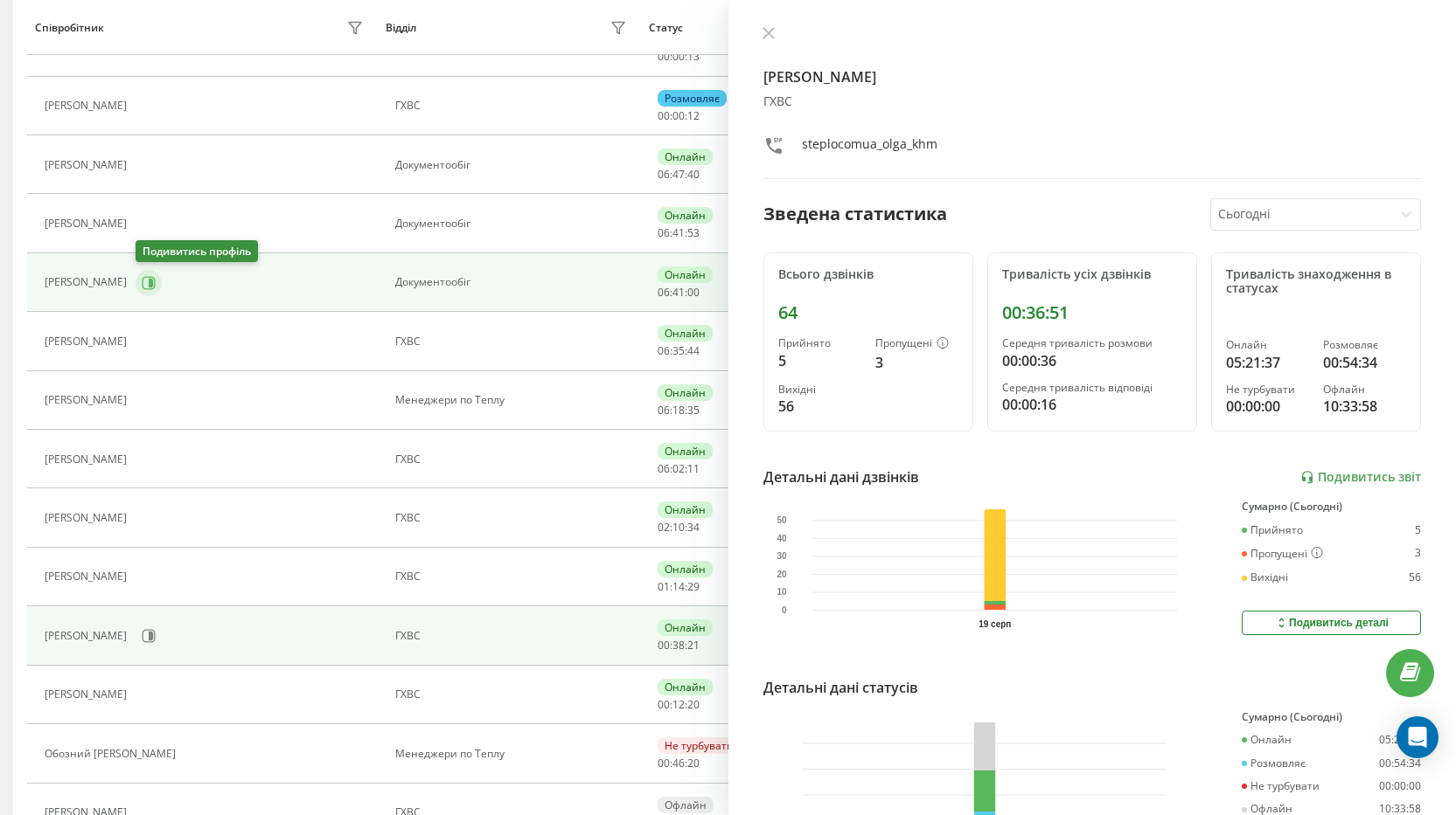
click at [151, 278] on icon at bounding box center [150, 282] width 4 height 9
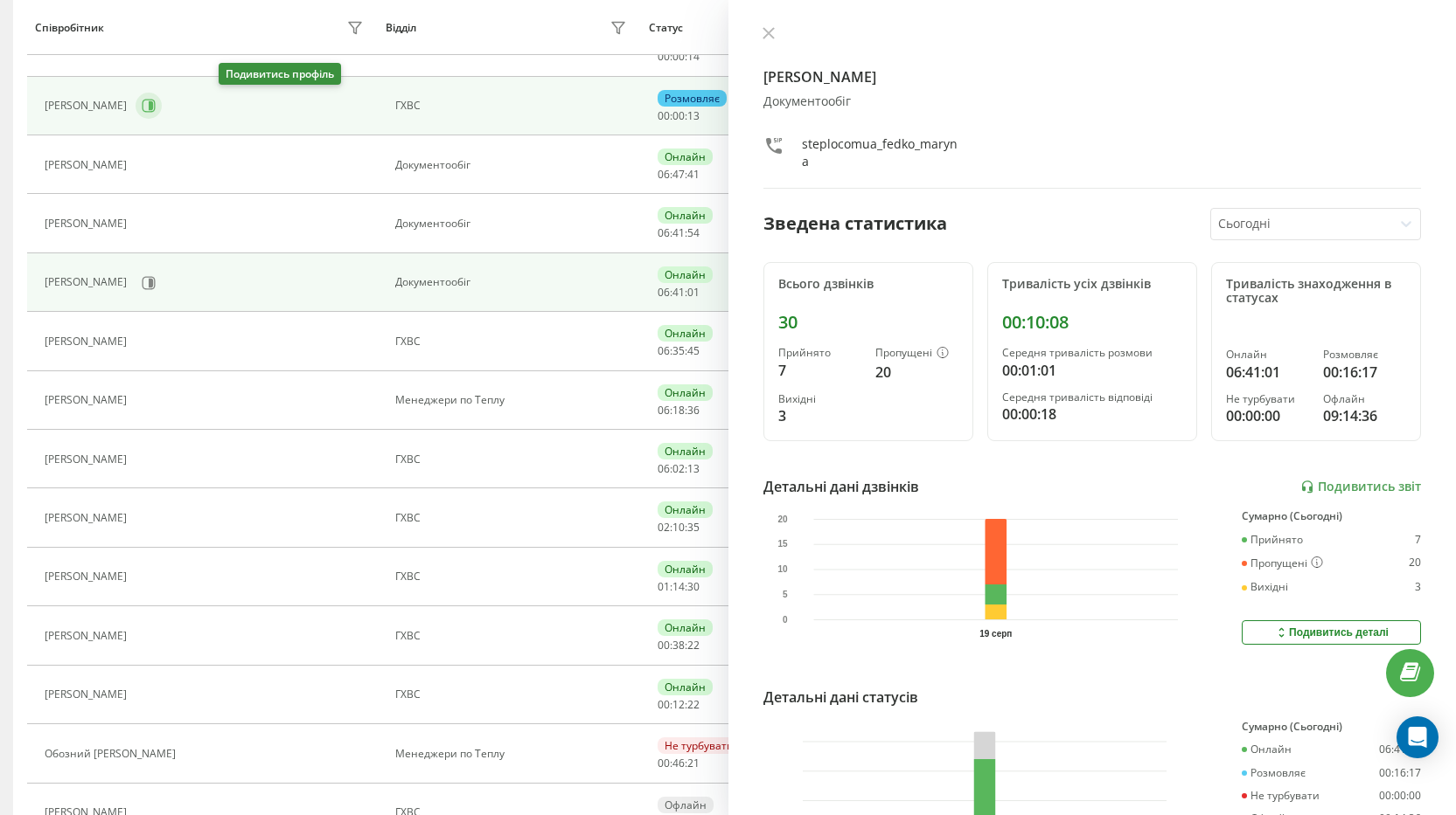
click at [156, 112] on icon at bounding box center [148, 105] width 14 height 14
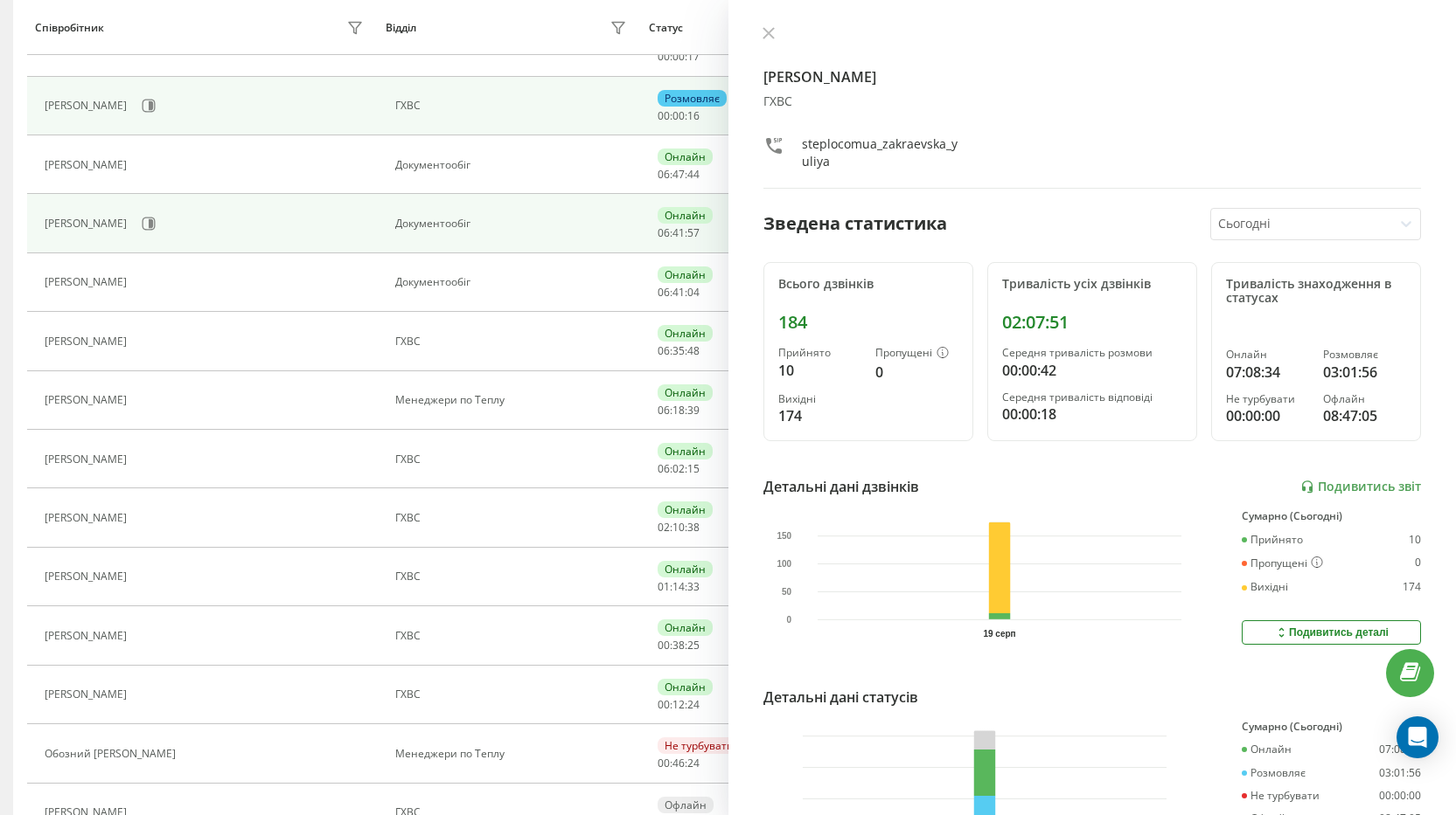
scroll to position [379, 0]
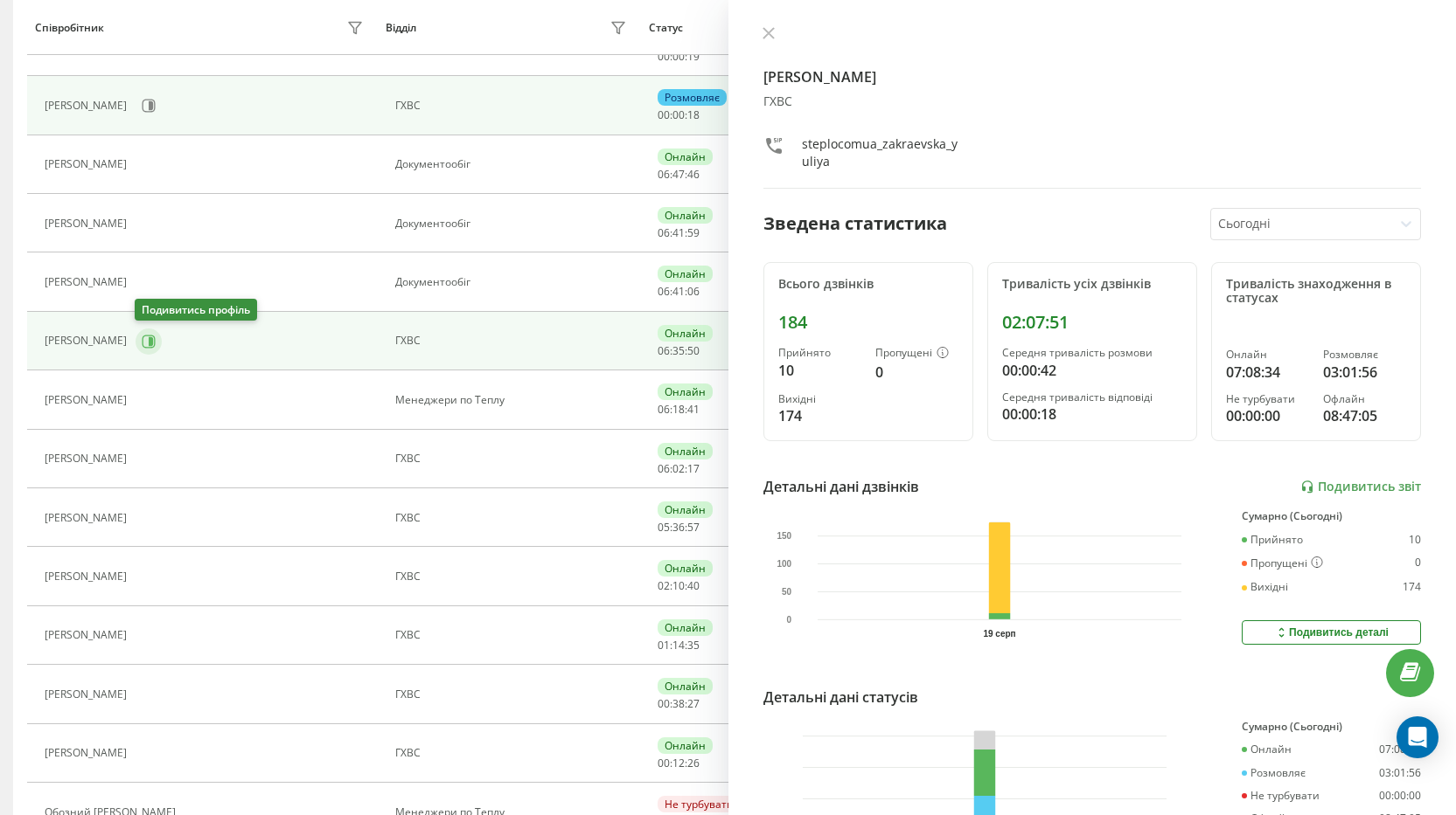
click at [151, 345] on icon at bounding box center [150, 341] width 4 height 9
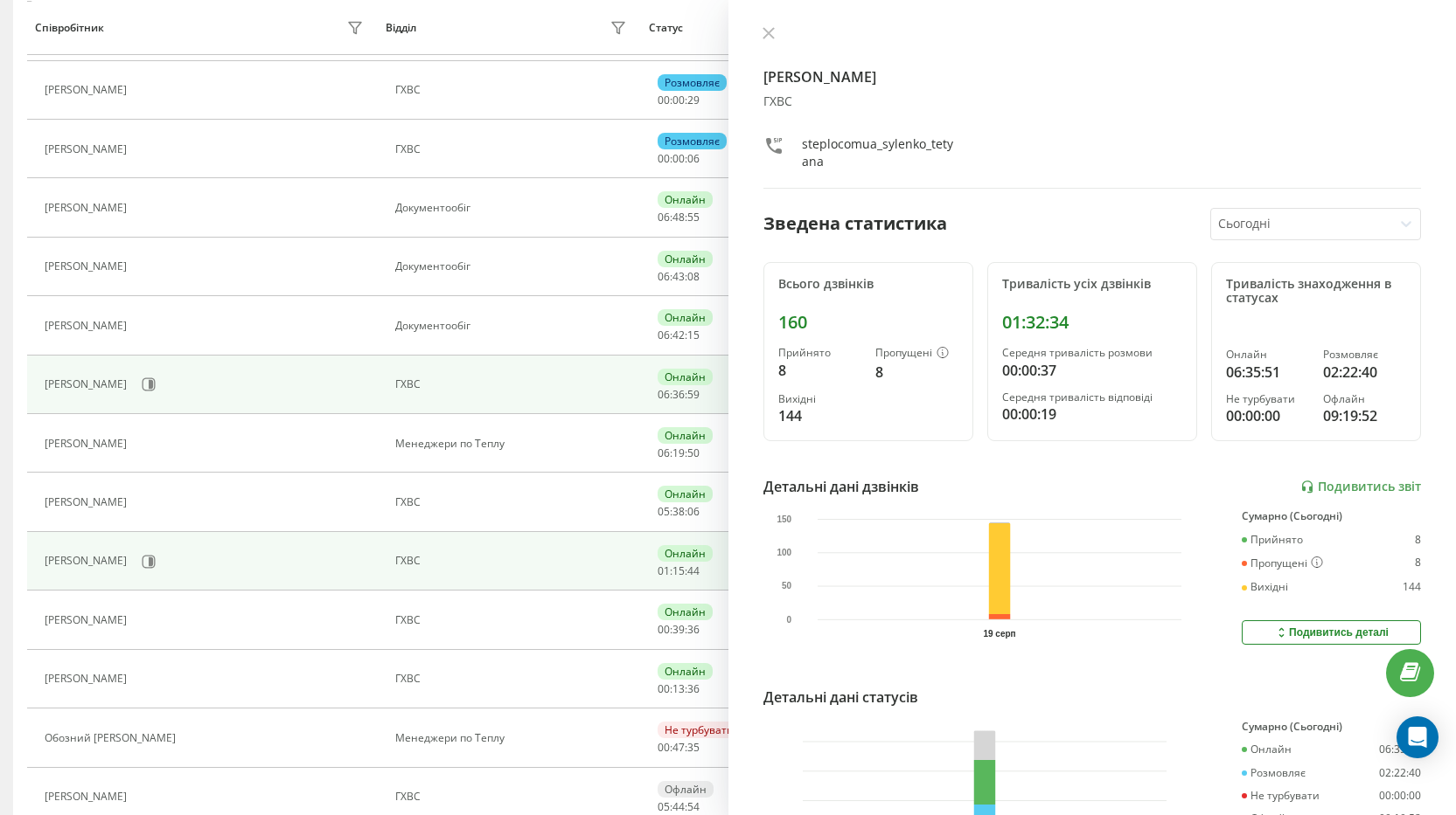
scroll to position [553, 0]
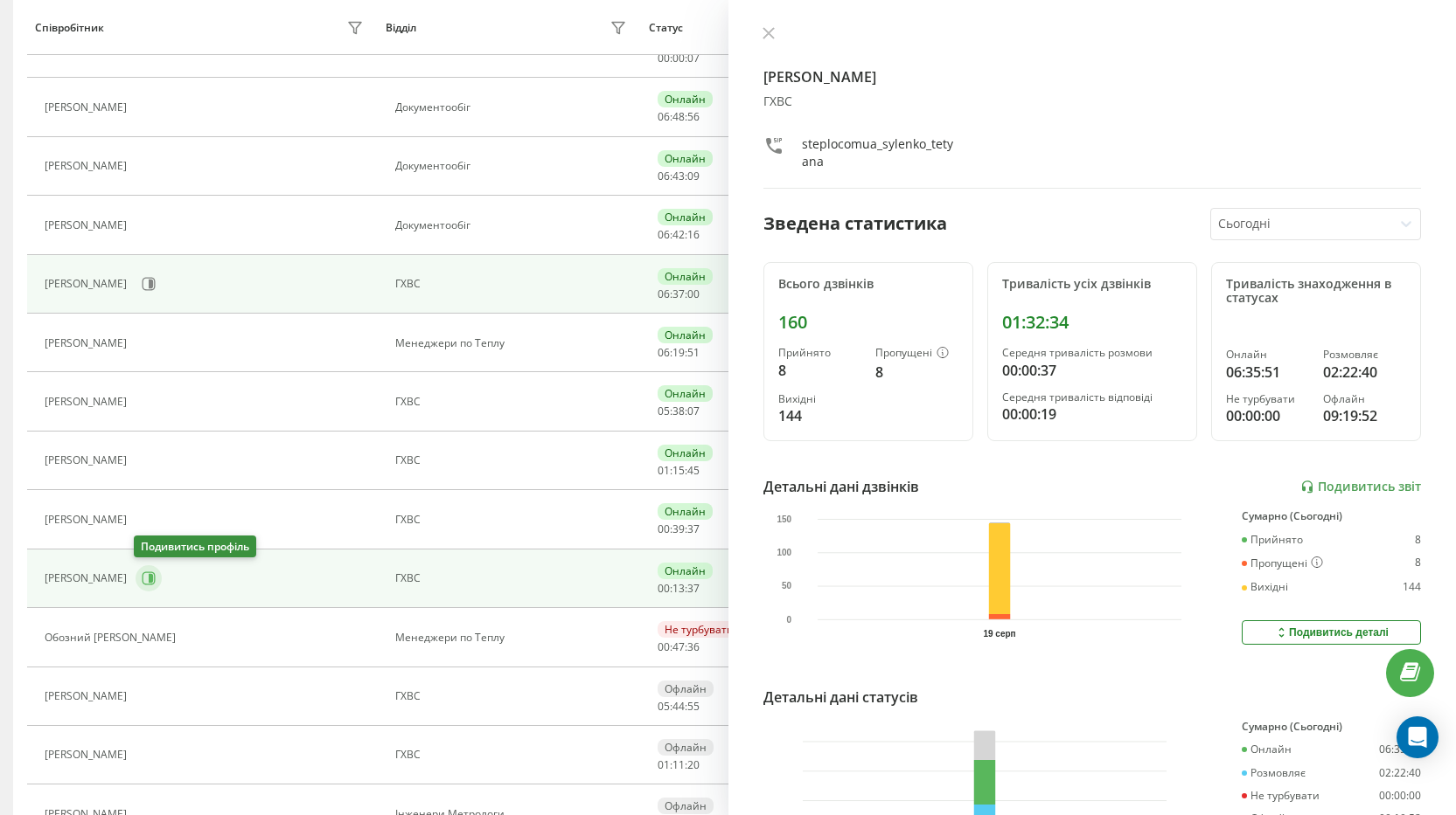
click at [143, 575] on icon at bounding box center [148, 579] width 14 height 14
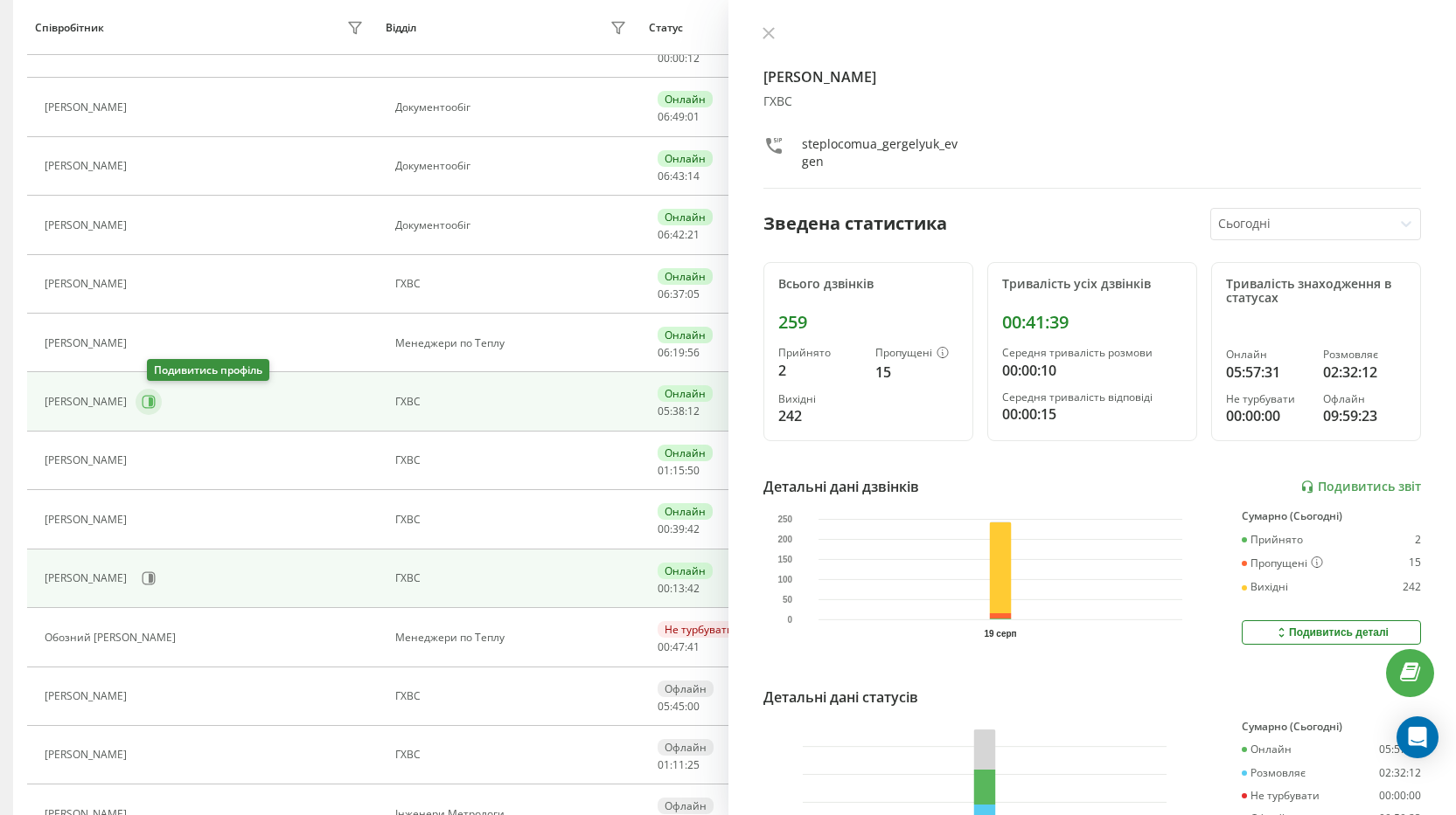
click at [153, 402] on icon at bounding box center [150, 402] width 4 height 9
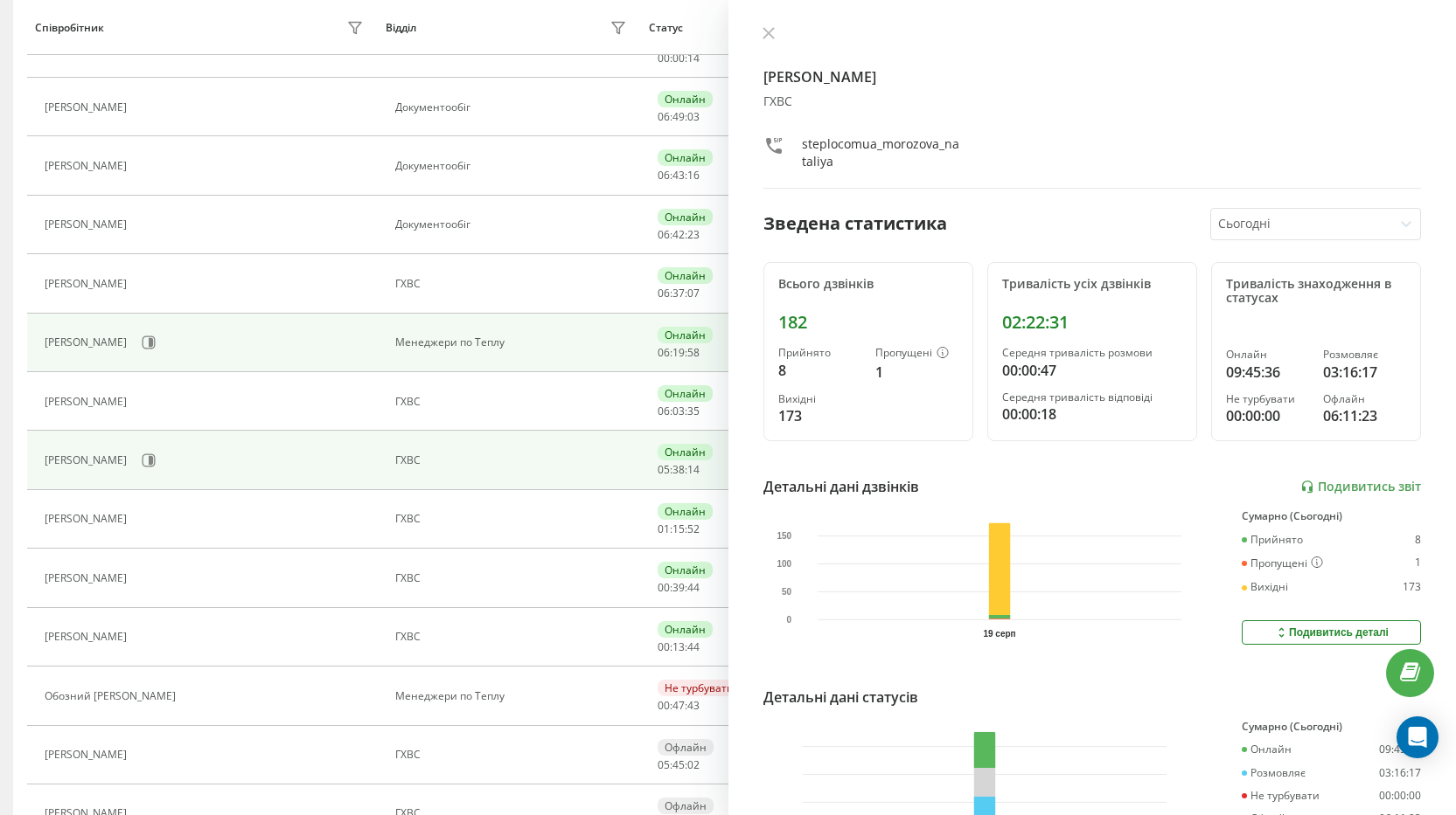
scroll to position [435, 0]
click at [156, 345] on icon at bounding box center [148, 343] width 13 height 13
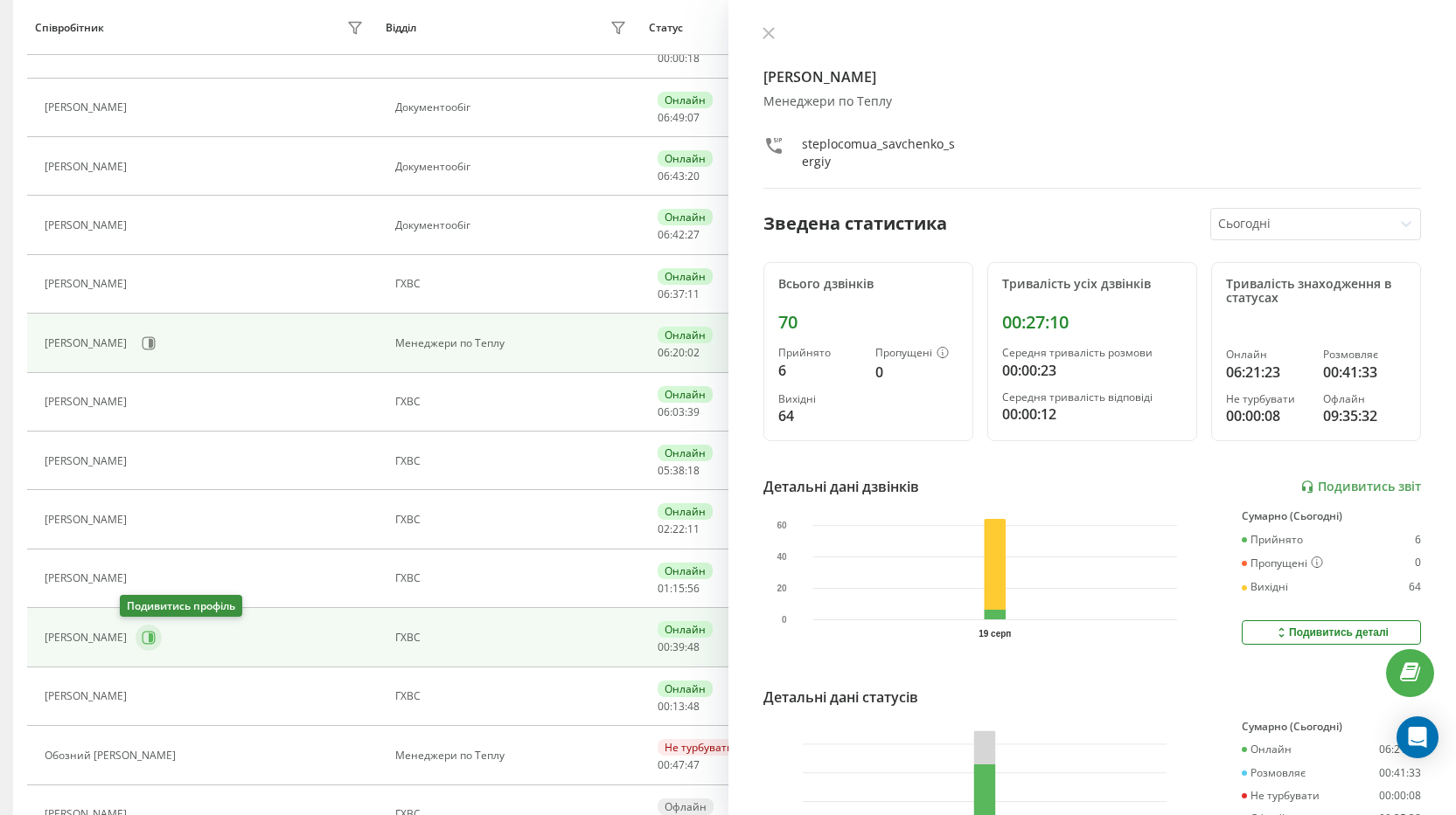
click at [141, 644] on icon at bounding box center [148, 638] width 14 height 14
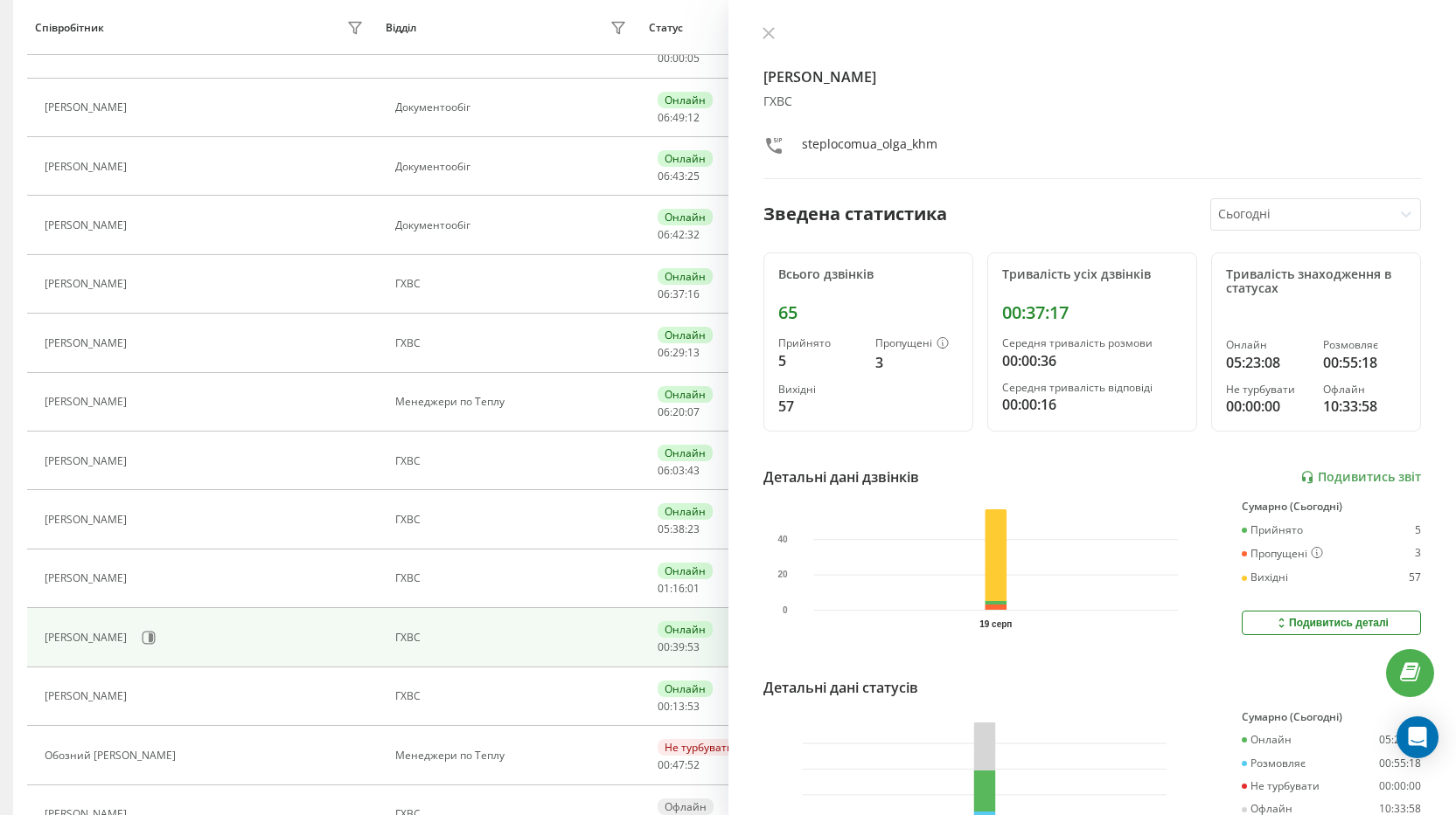
scroll to position [377, 0]
